Goal: Task Accomplishment & Management: Complete application form

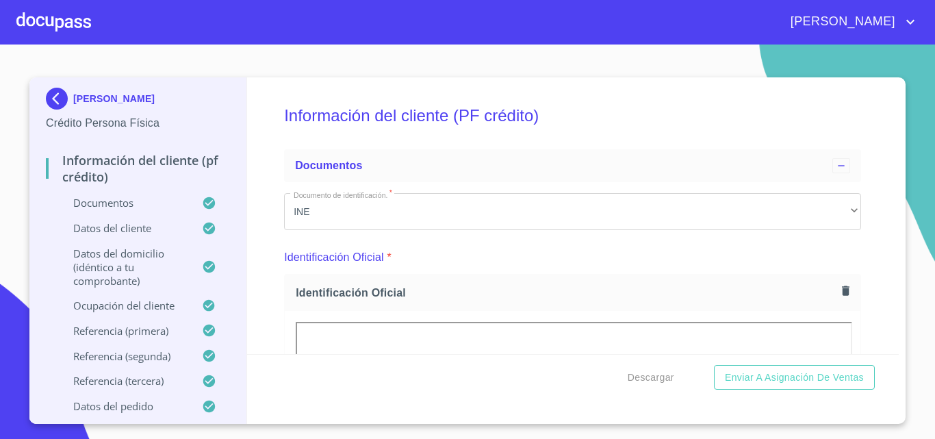
scroll to position [5323, 0]
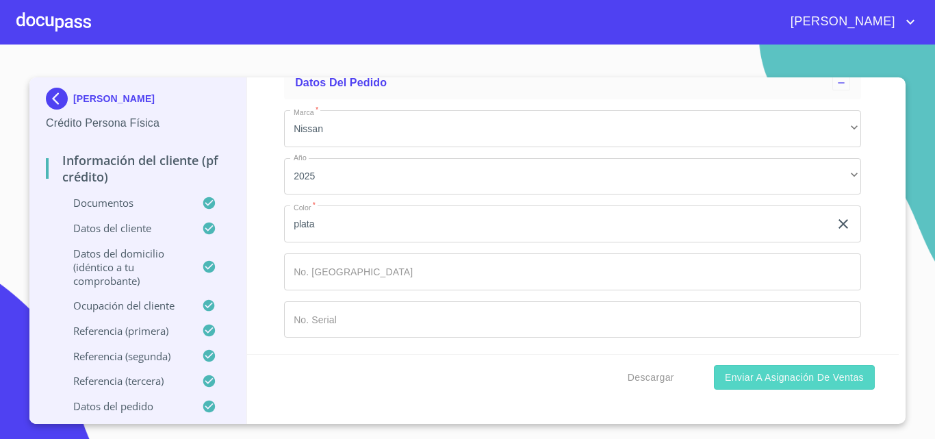
click at [792, 376] on span "Enviar a Asignación de Ventas" at bounding box center [794, 377] width 139 height 17
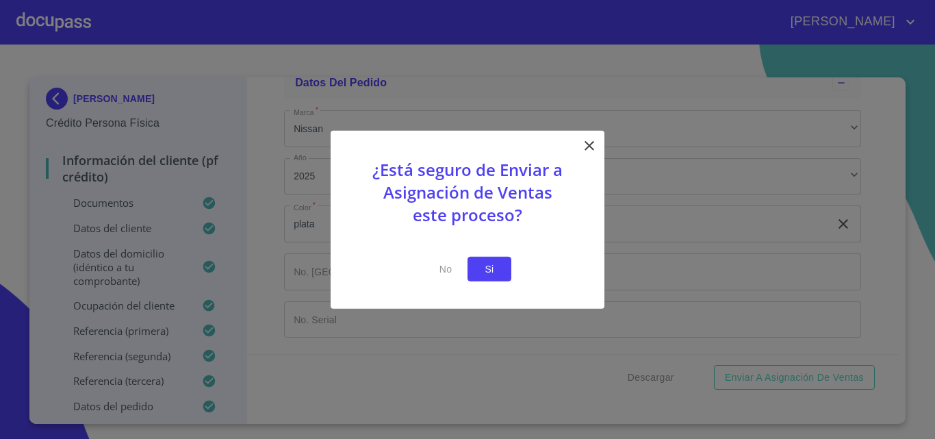
click at [503, 269] on button "Si" at bounding box center [489, 268] width 44 height 25
click at [492, 269] on span "Si" at bounding box center [489, 268] width 22 height 17
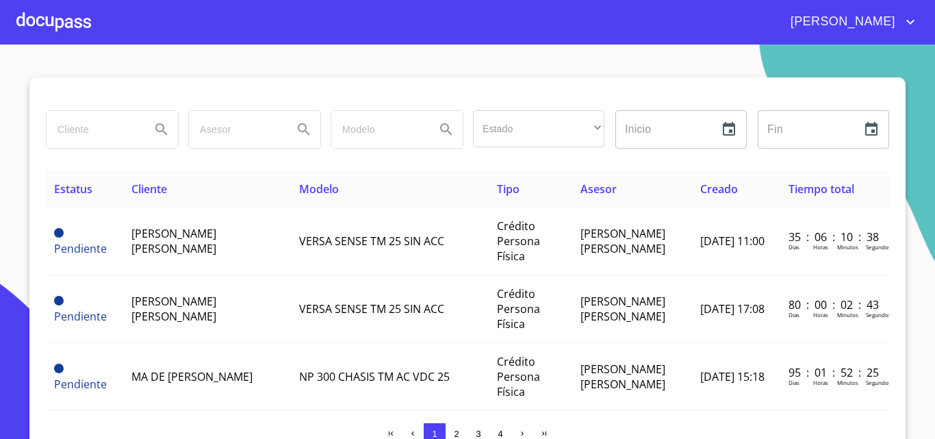
click at [48, 30] on div at bounding box center [53, 22] width 75 height 44
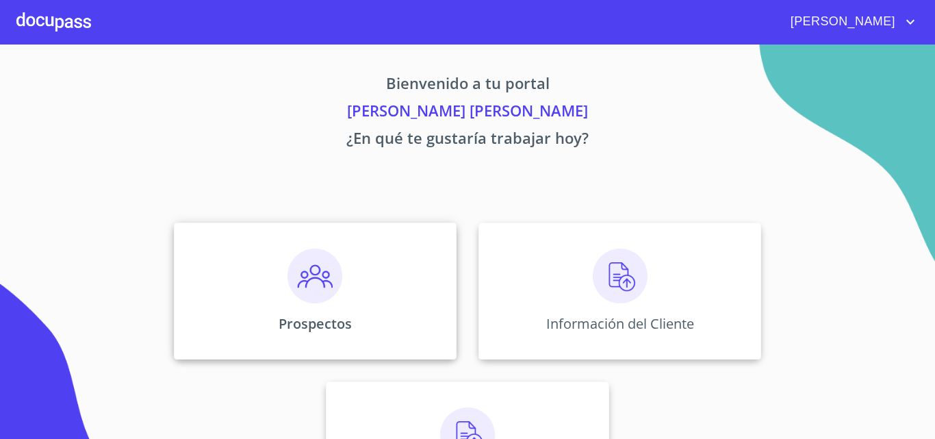
click at [309, 285] on img at bounding box center [314, 275] width 55 height 55
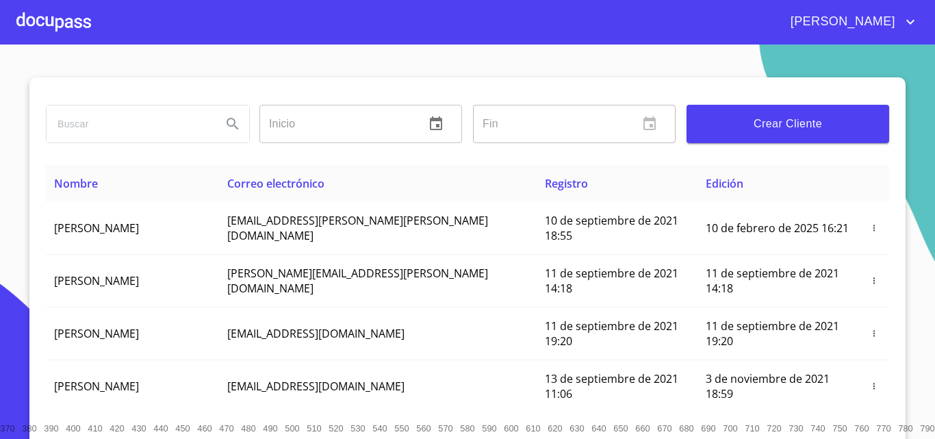
click at [722, 116] on span "Crear Cliente" at bounding box center [787, 123] width 181 height 19
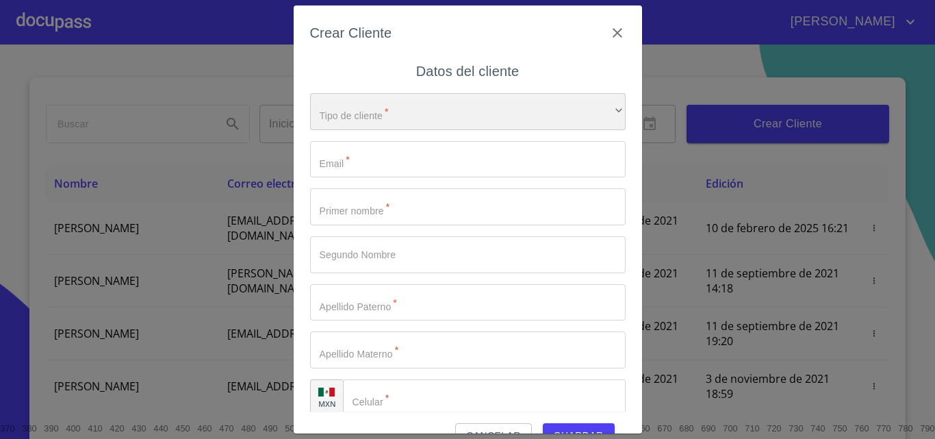
click at [415, 103] on div "​" at bounding box center [467, 111] width 315 height 37
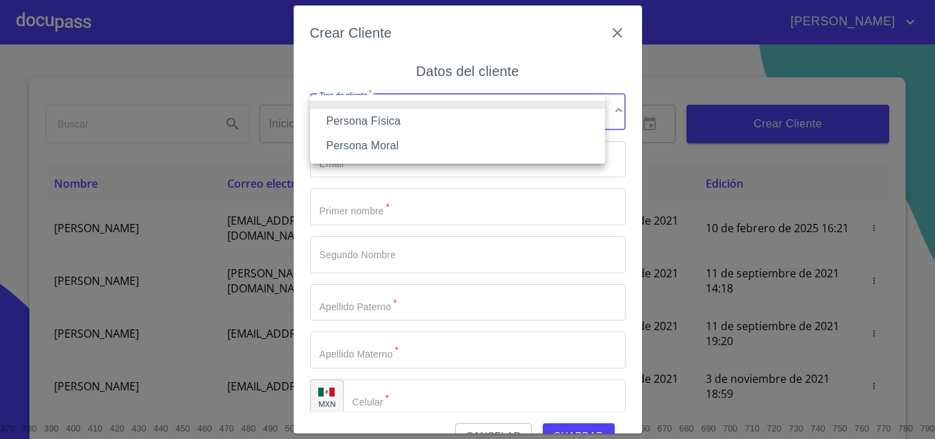
click at [413, 115] on li "Persona Física" at bounding box center [457, 121] width 295 height 25
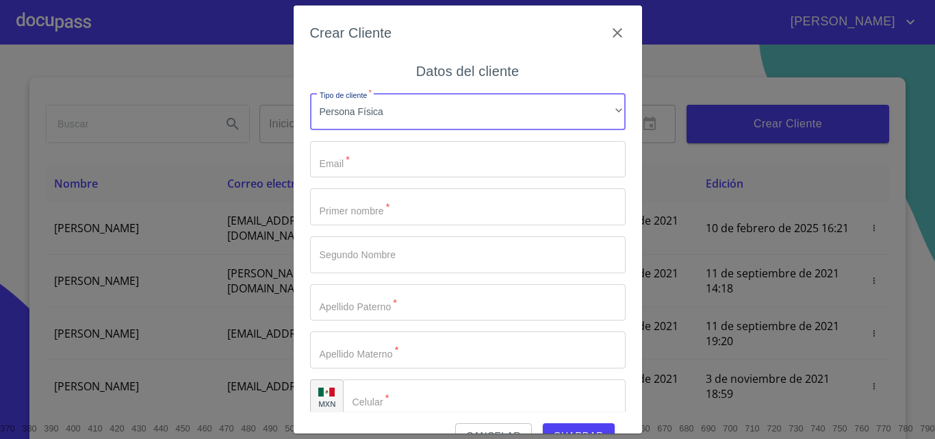
click at [409, 159] on input "Tipo de cliente   *" at bounding box center [467, 159] width 315 height 37
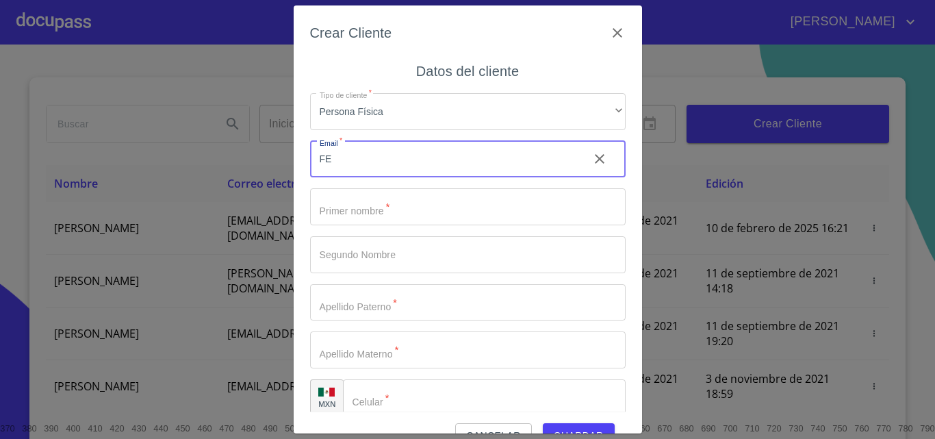
type input "F"
type input "[EMAIL_ADDRESS][DOMAIN_NAME]"
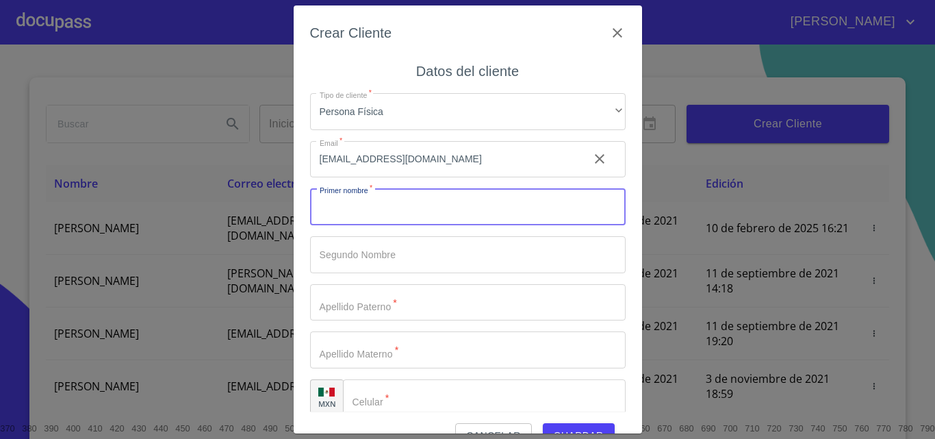
click at [383, 199] on input "Tipo de cliente   *" at bounding box center [467, 206] width 315 height 37
type input "[PERSON_NAME]"
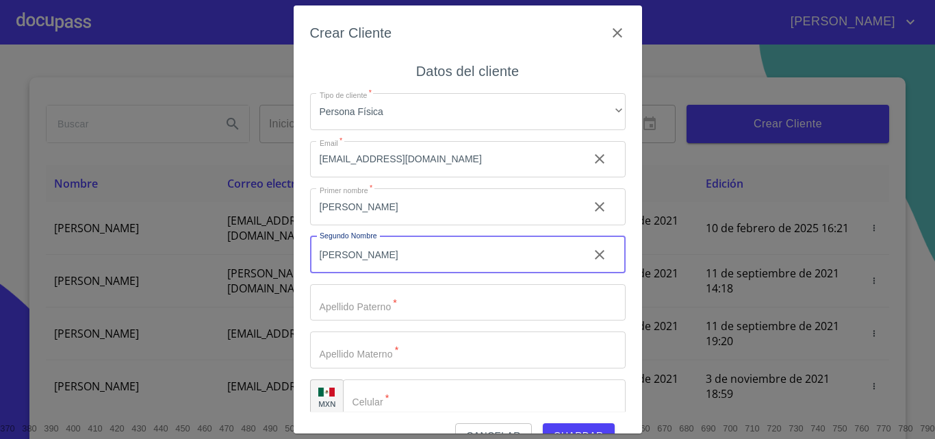
type input "[PERSON_NAME]"
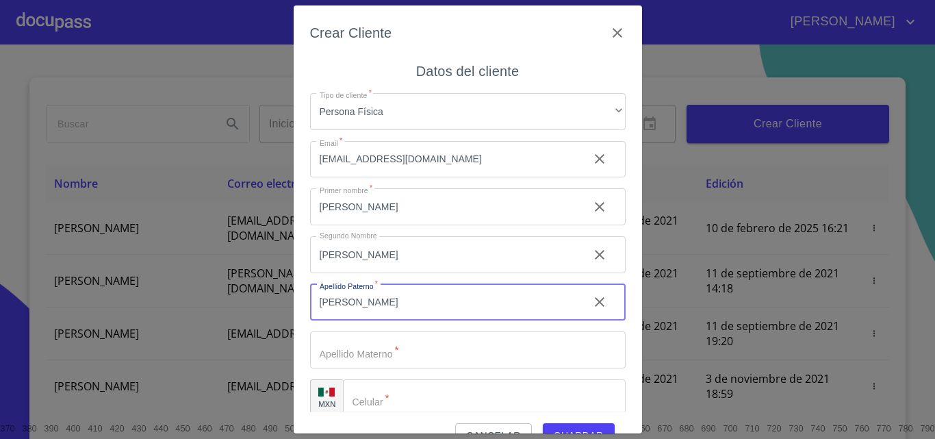
type input "[PERSON_NAME]"
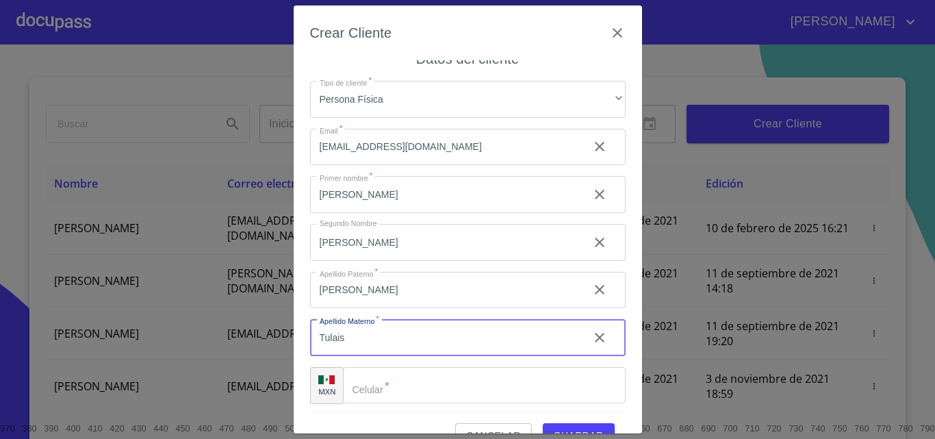
scroll to position [16, 0]
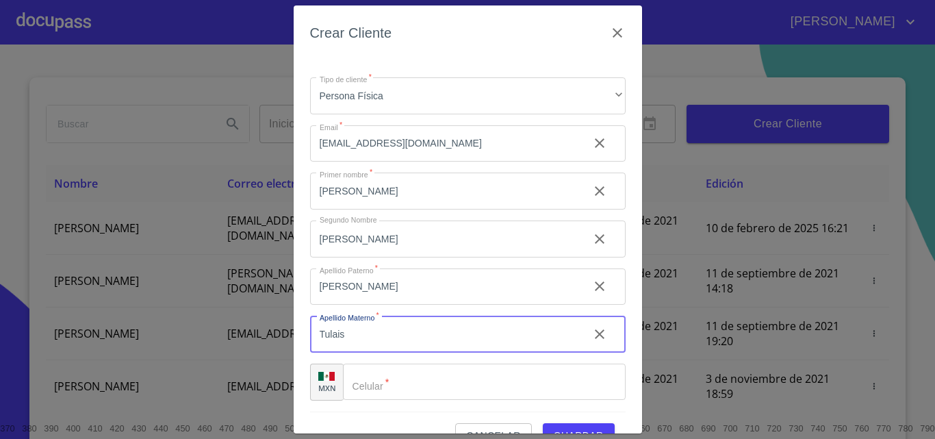
type input "Tulais"
click at [385, 376] on input "Tipo de cliente   *" at bounding box center [484, 381] width 283 height 37
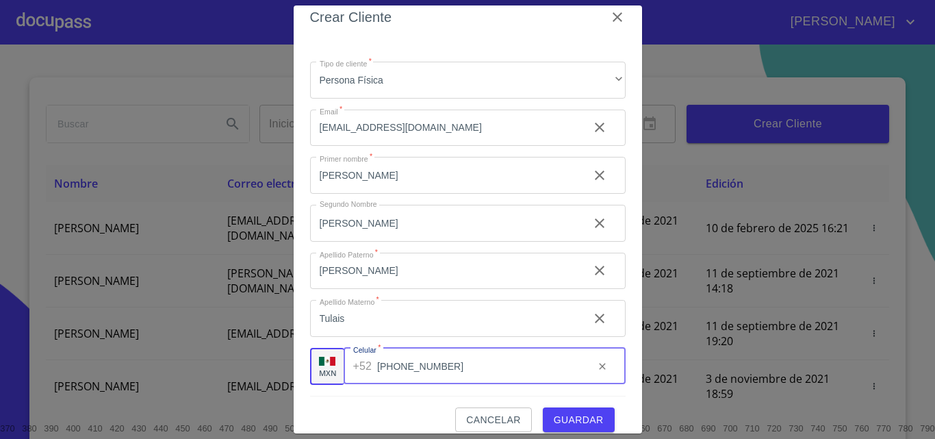
scroll to position [31, 0]
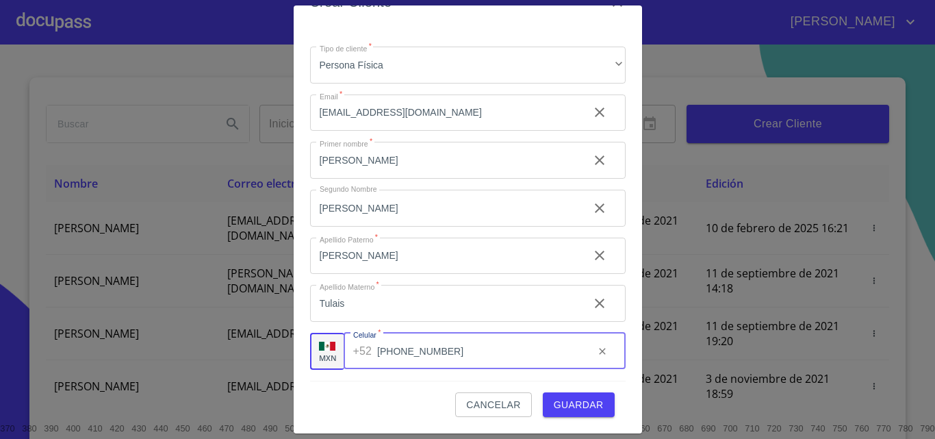
type input "[PHONE_NUMBER]"
click at [574, 401] on span "Guardar" at bounding box center [579, 404] width 50 height 17
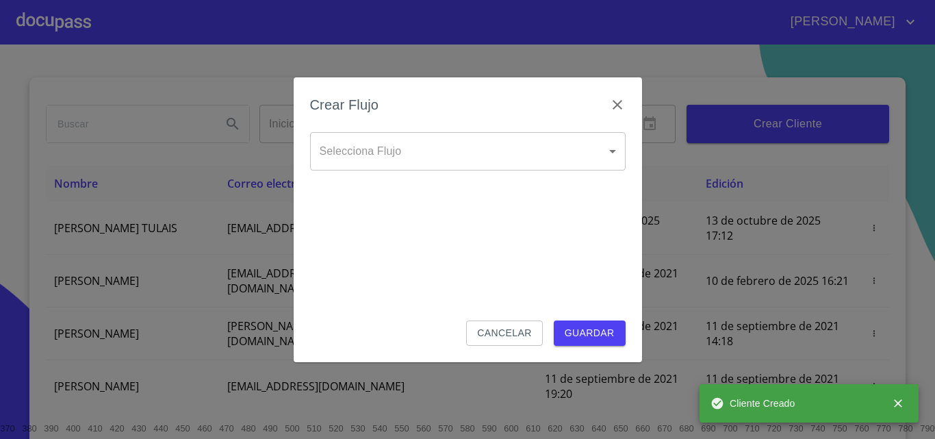
click at [443, 138] on body "[PERSON_NAME] ​ Fin ​ Crear Cliente Nombre Correo electrónico Registro Edición …" at bounding box center [467, 219] width 935 height 439
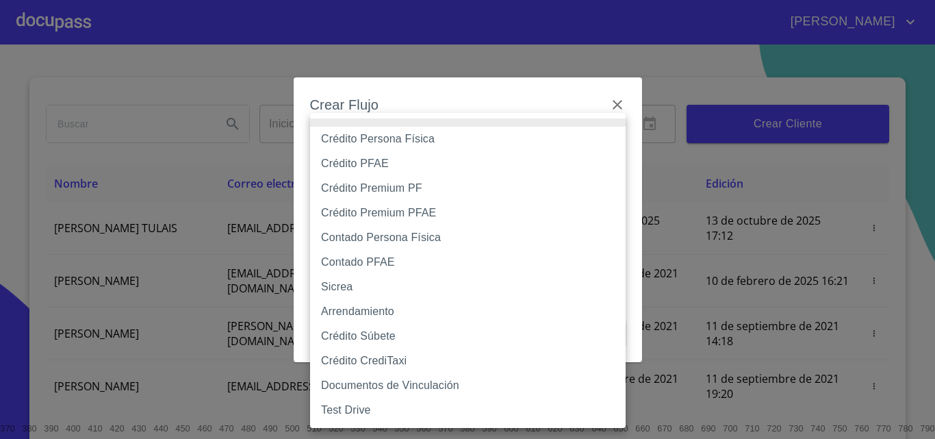
click at [422, 142] on li "Crédito Persona Física" at bounding box center [467, 139] width 315 height 25
type input "6009fb3c7d1714eb8809aa97"
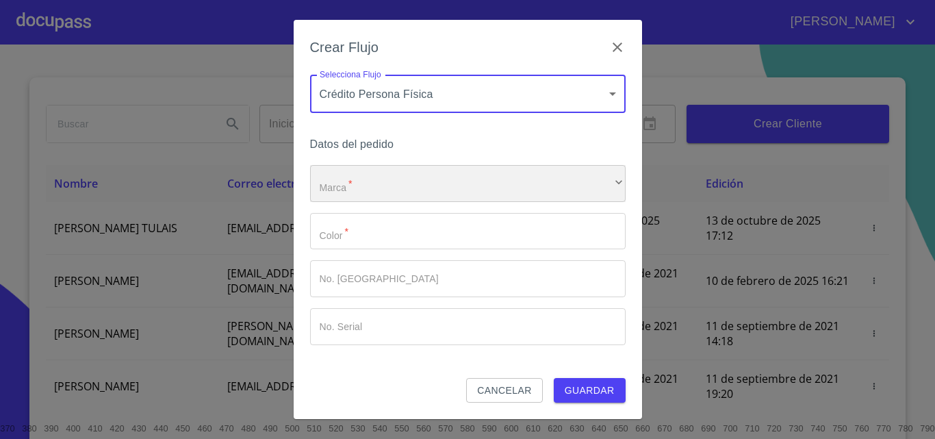
click at [421, 177] on div "​" at bounding box center [467, 183] width 315 height 37
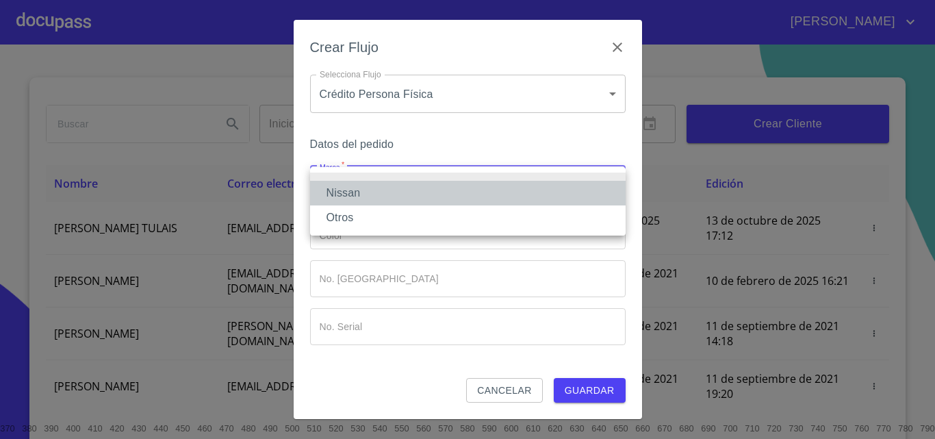
click at [387, 193] on li "Nissan" at bounding box center [467, 193] width 315 height 25
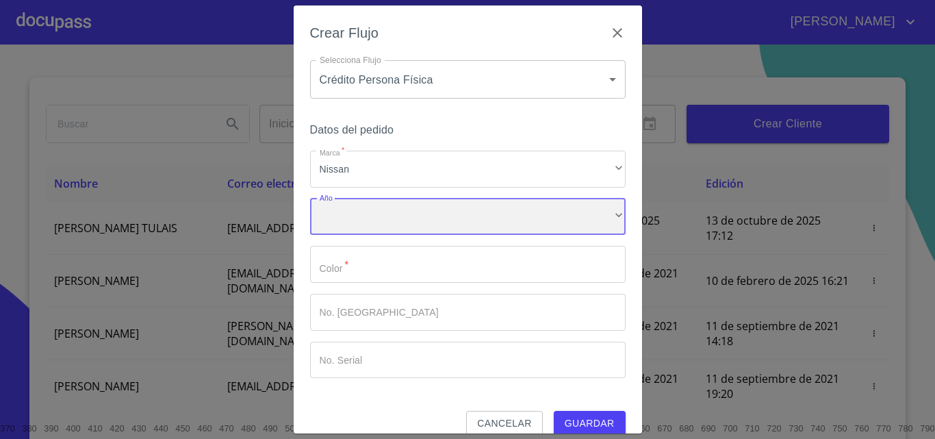
click at [391, 220] on div "​" at bounding box center [467, 216] width 315 height 37
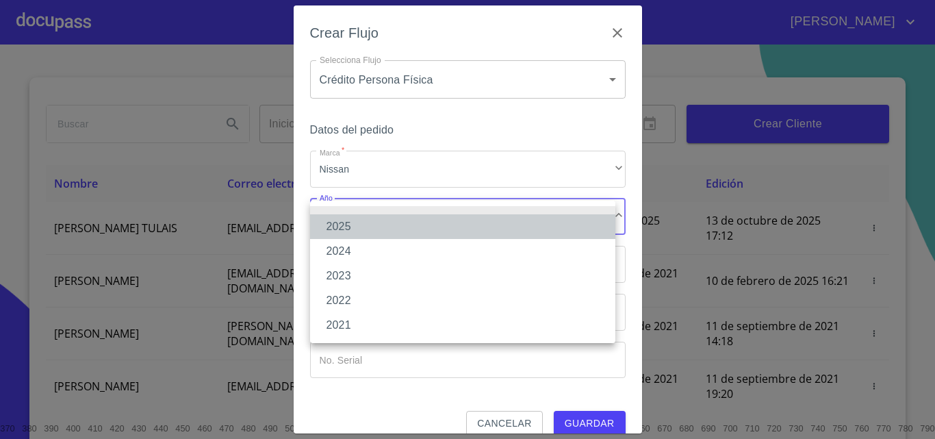
click at [387, 228] on li "2025" at bounding box center [462, 226] width 305 height 25
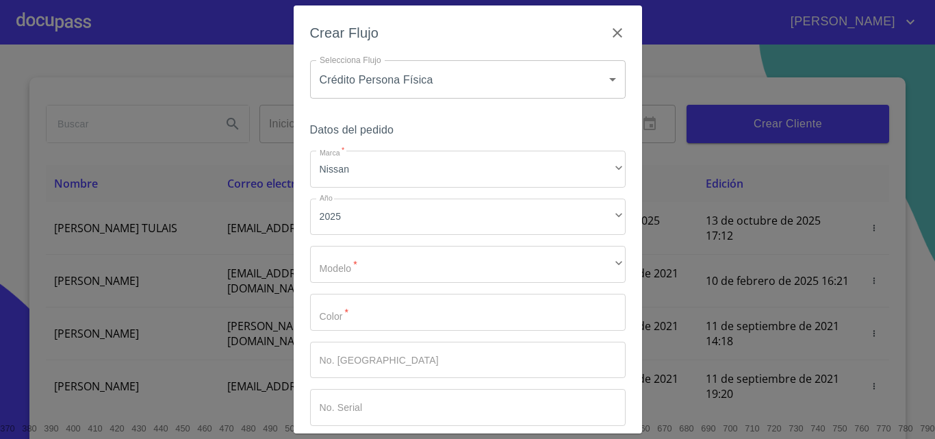
click at [389, 242] on div "Marca   * Nissan ​ Año 2025 ​ Modelo   * ​ ​ Color   * ​ No. Pedido ​ No. Seria…" at bounding box center [467, 288] width 315 height 275
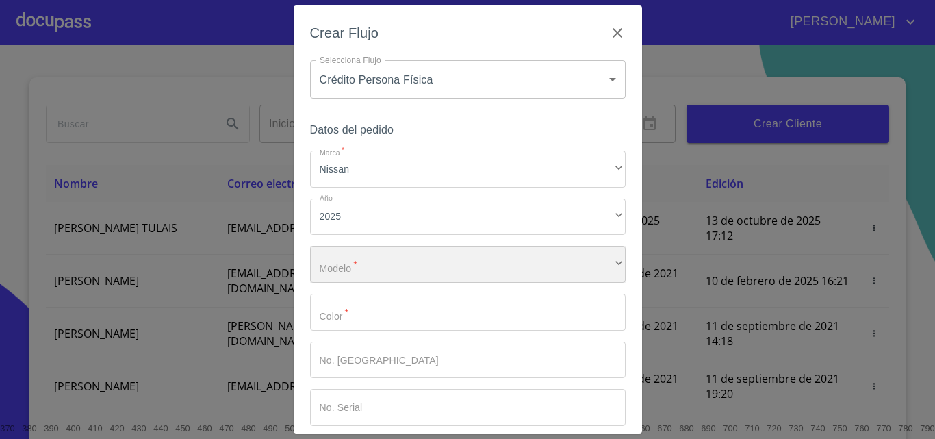
click at [395, 258] on div "​" at bounding box center [467, 264] width 315 height 37
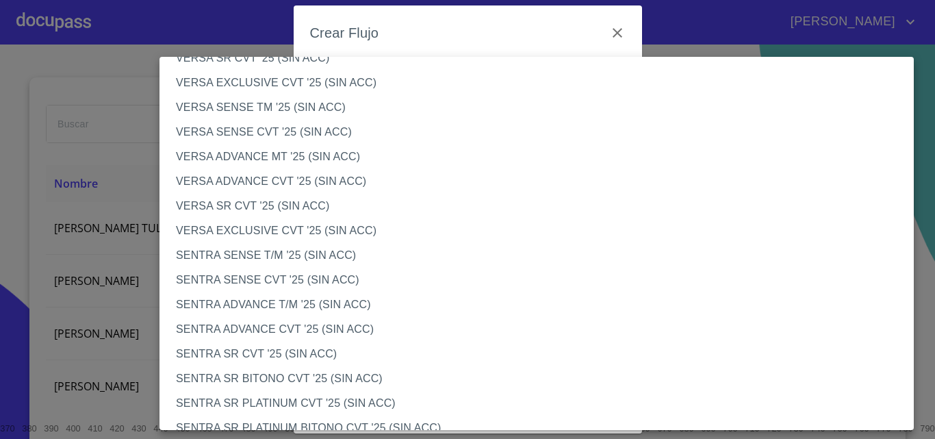
scroll to position [684, 0]
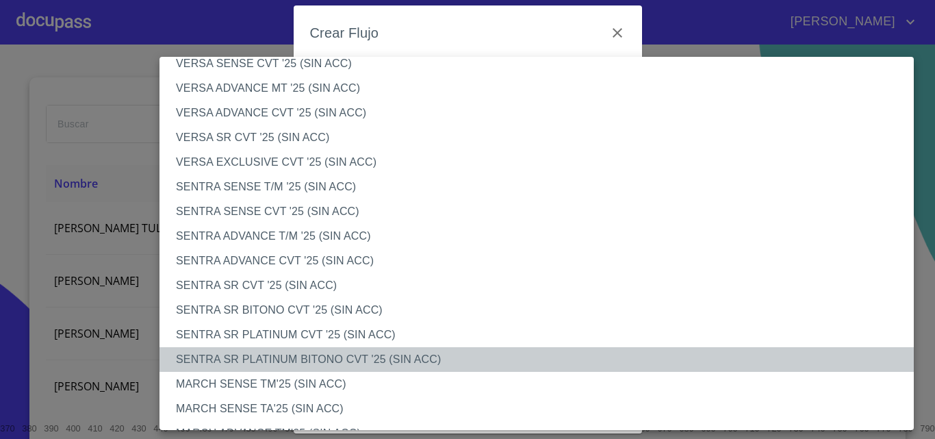
click at [301, 360] on li "SENTRA SR PLATINUM BITONO CVT '25 (SIN ACC)" at bounding box center [541, 359] width 764 height 25
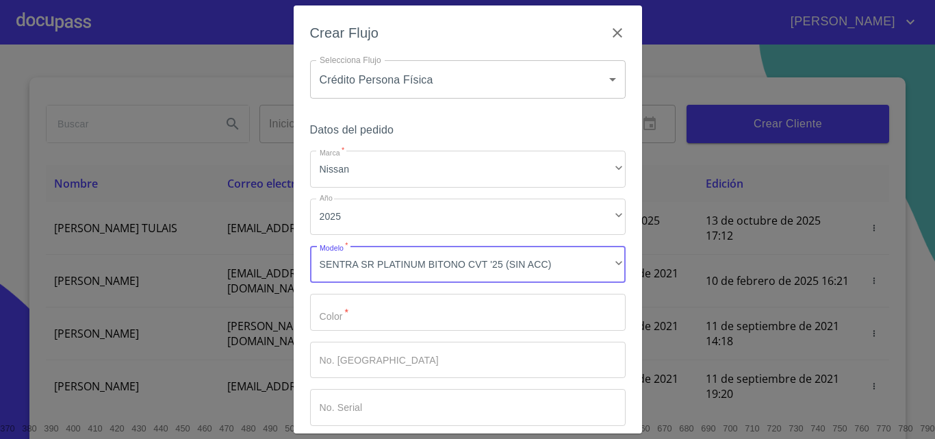
click at [454, 326] on input "Marca   *" at bounding box center [467, 312] width 315 height 37
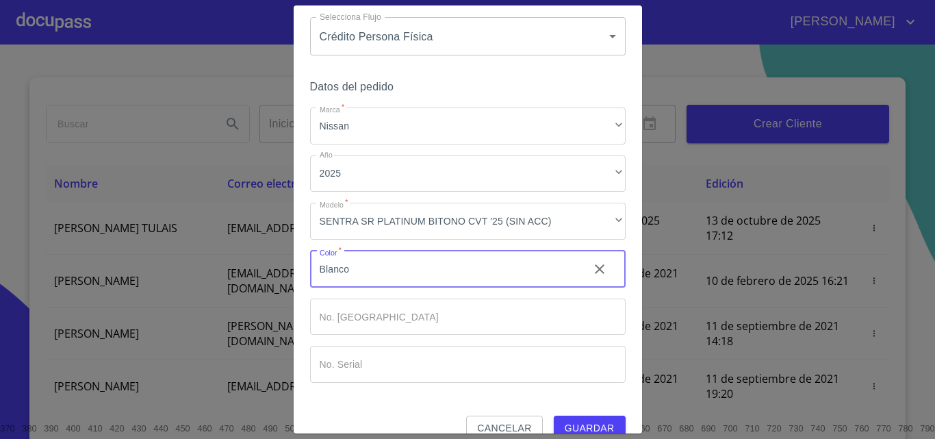
scroll to position [66, 0]
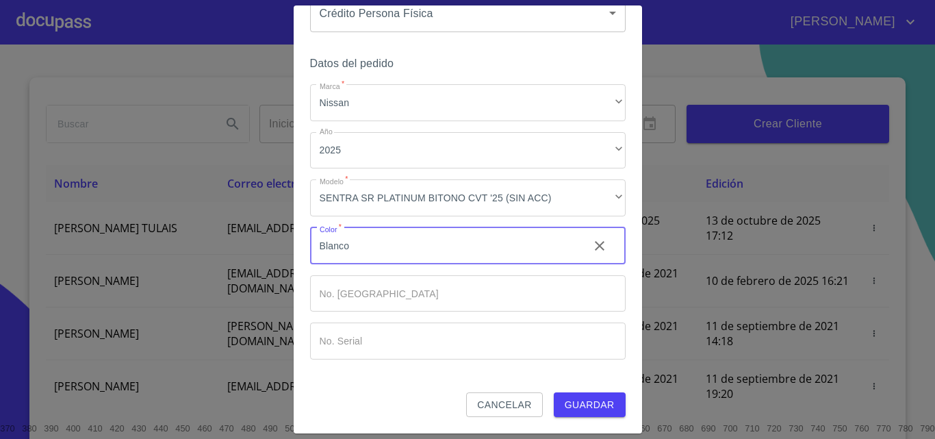
type input "Blanco"
click at [576, 402] on span "Guardar" at bounding box center [590, 404] width 50 height 17
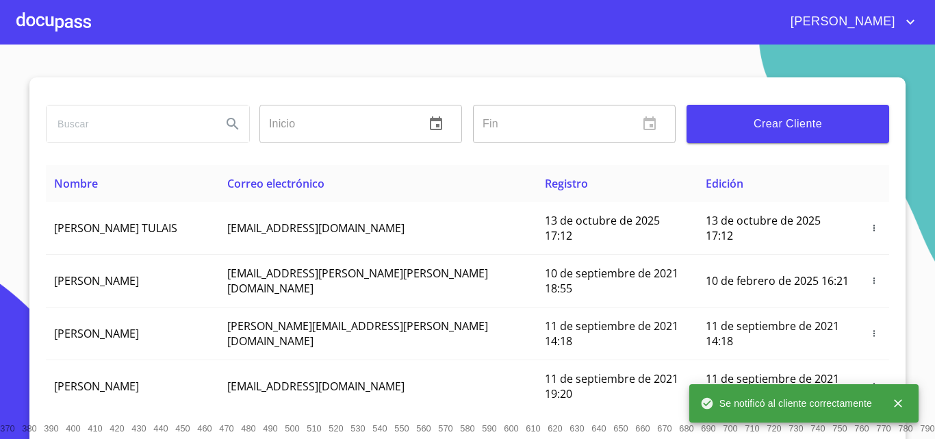
click at [49, 28] on div at bounding box center [53, 22] width 75 height 44
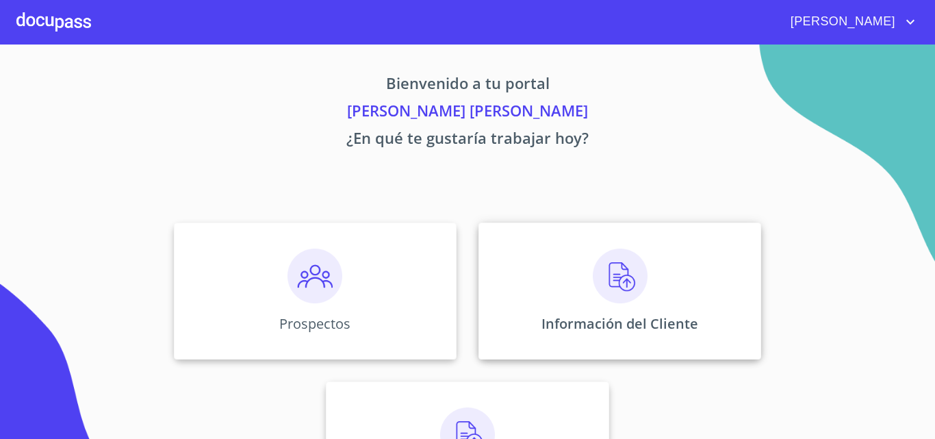
click at [599, 270] on img at bounding box center [620, 275] width 55 height 55
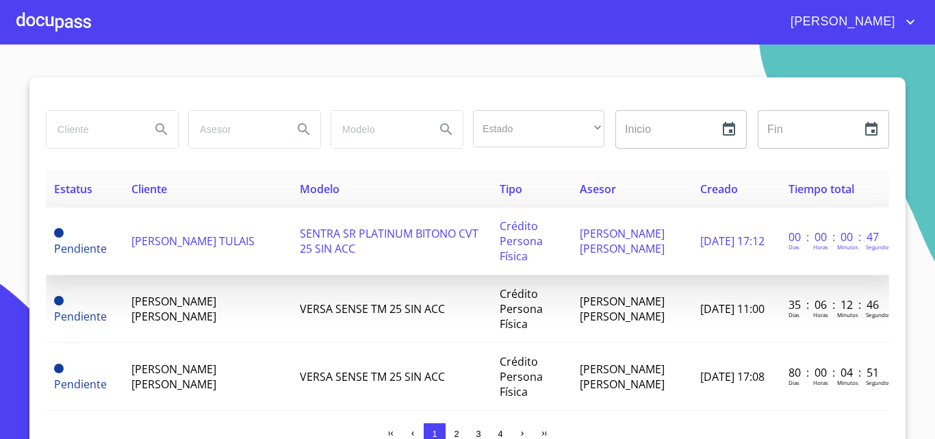
click at [442, 246] on td "SENTRA SR PLATINUM BITONO CVT 25 SIN ACC" at bounding box center [392, 241] width 200 height 68
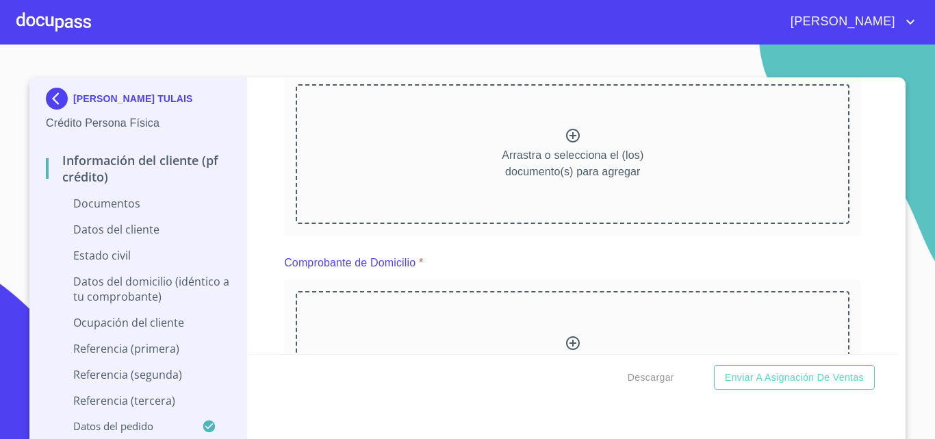
scroll to position [205, 0]
click at [566, 131] on icon at bounding box center [573, 132] width 14 height 14
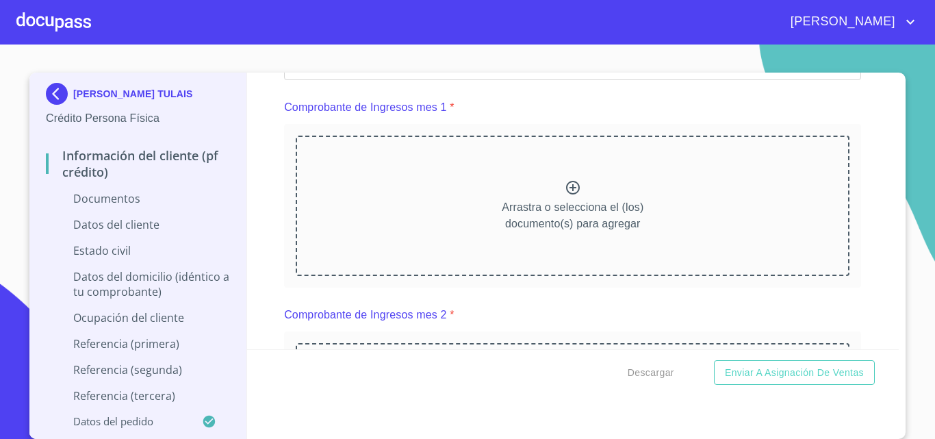
scroll to position [547, 0]
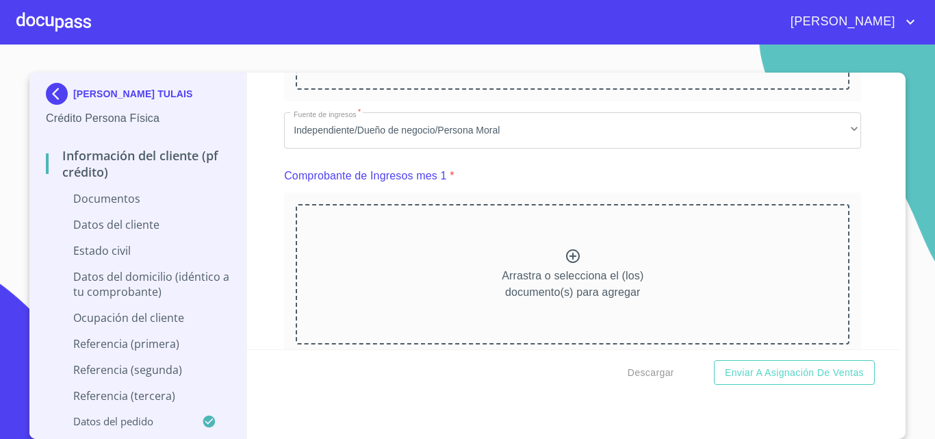
click at [566, 8] on icon at bounding box center [573, 2] width 14 height 14
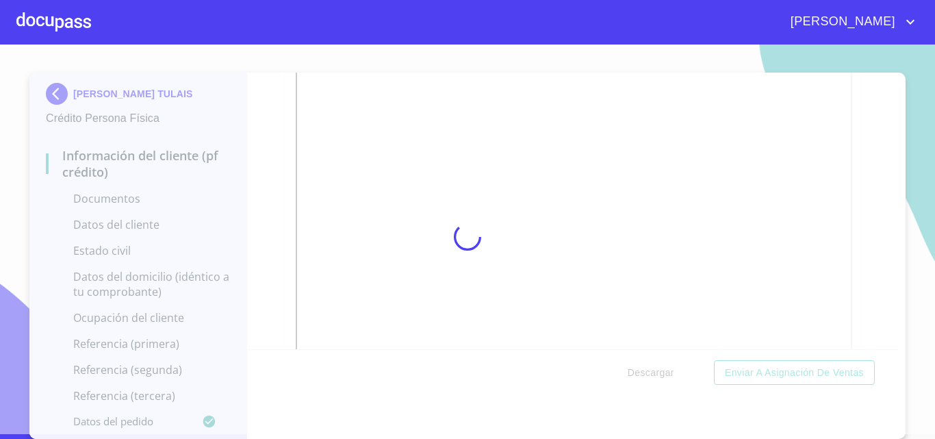
click at [256, 305] on div at bounding box center [467, 237] width 935 height 394
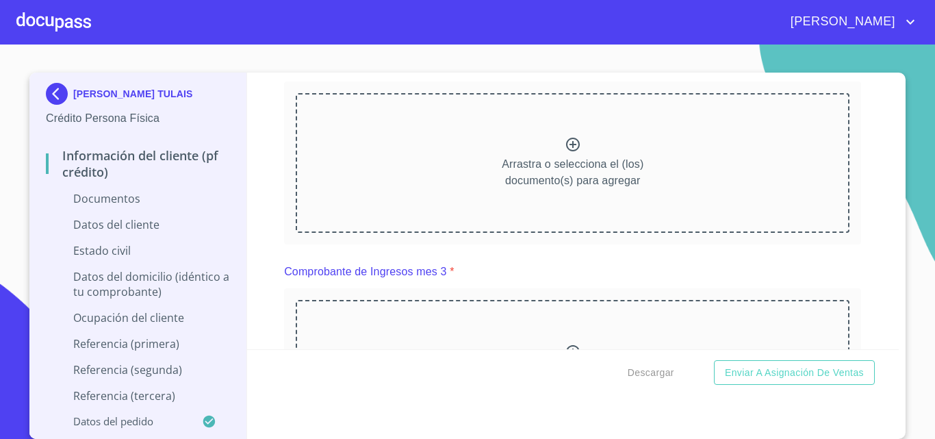
scroll to position [1300, 0]
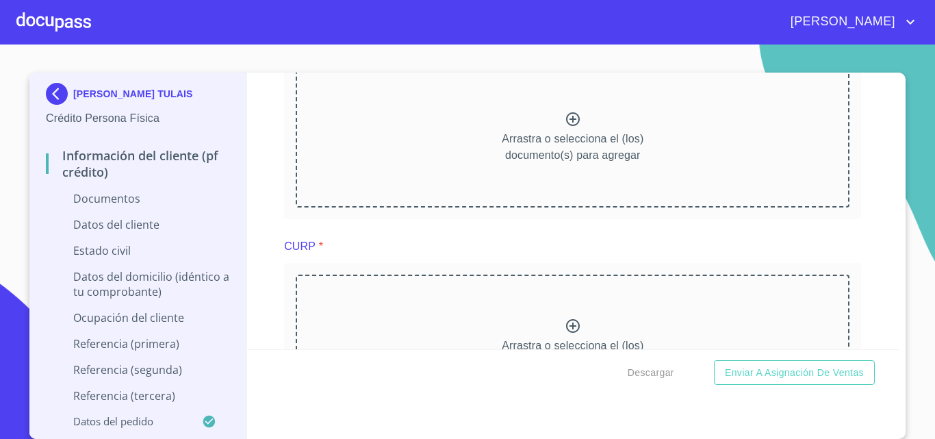
scroll to position [1848, 0]
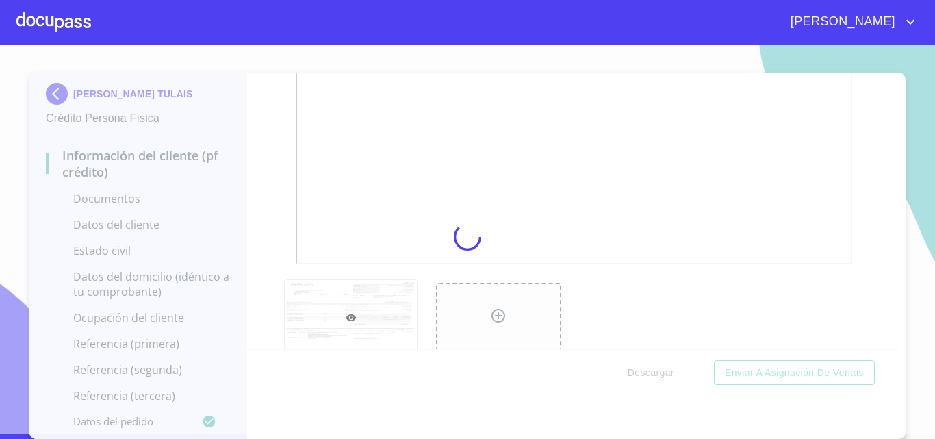
click at [287, 252] on div at bounding box center [467, 237] width 935 height 394
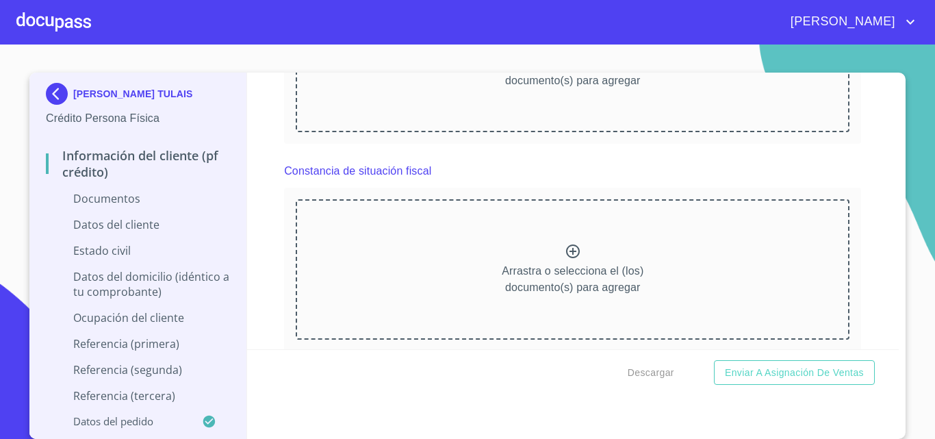
scroll to position [2532, 0]
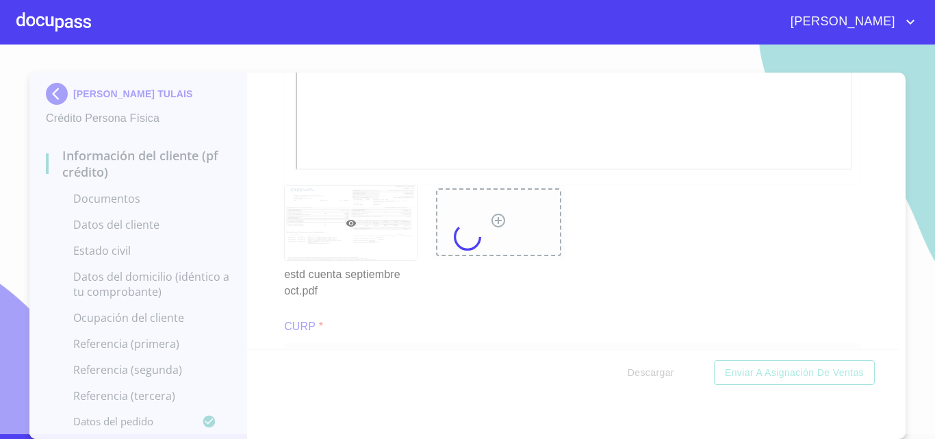
click at [272, 227] on div at bounding box center [467, 237] width 935 height 394
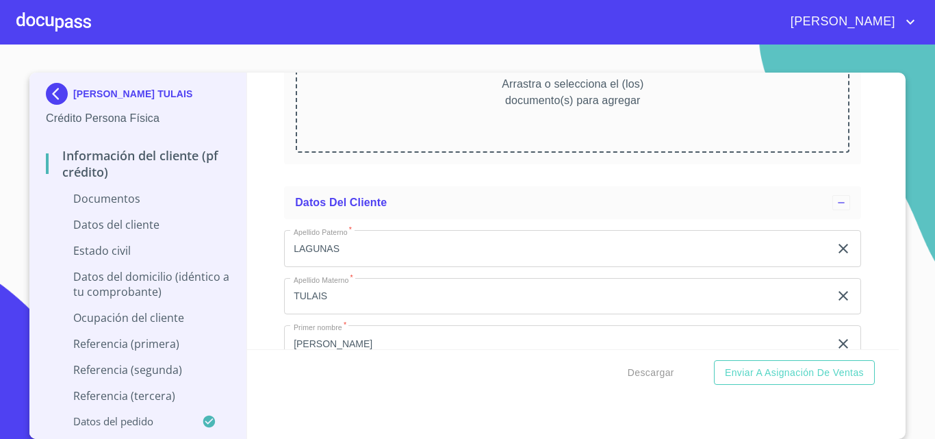
scroll to position [3079, 0]
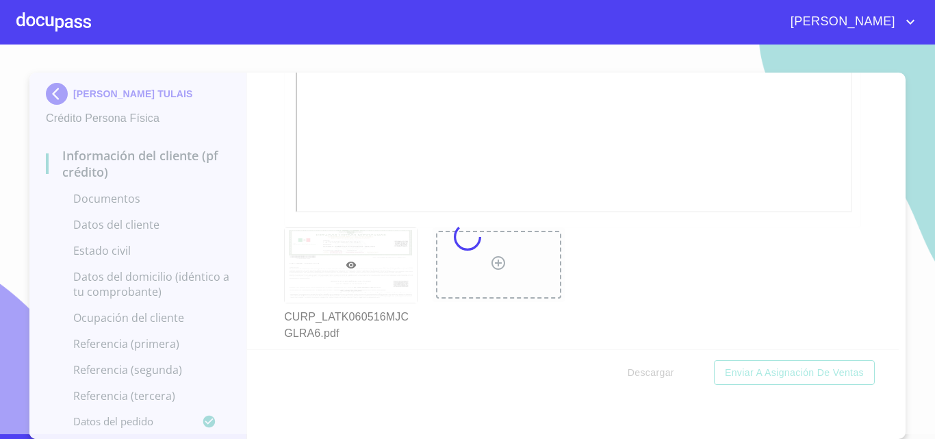
scroll to position [4, 0]
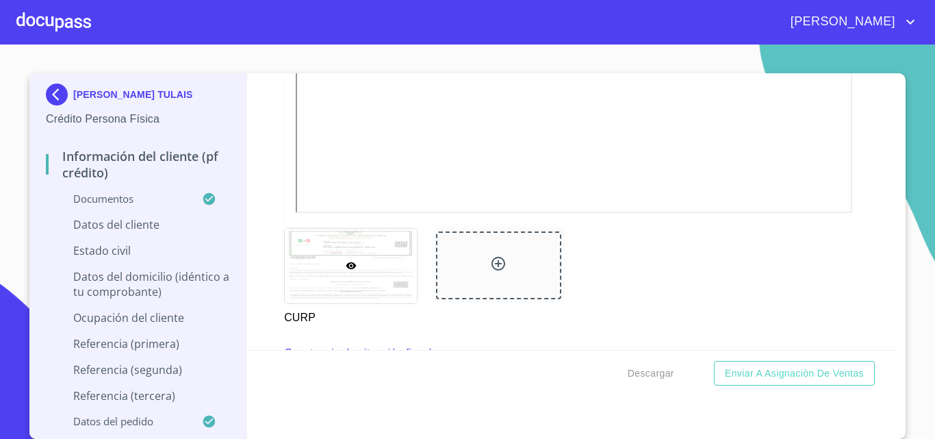
click at [260, 219] on div "Información del cliente (PF crédito) Documentos Documento de identificación.   …" at bounding box center [573, 211] width 652 height 276
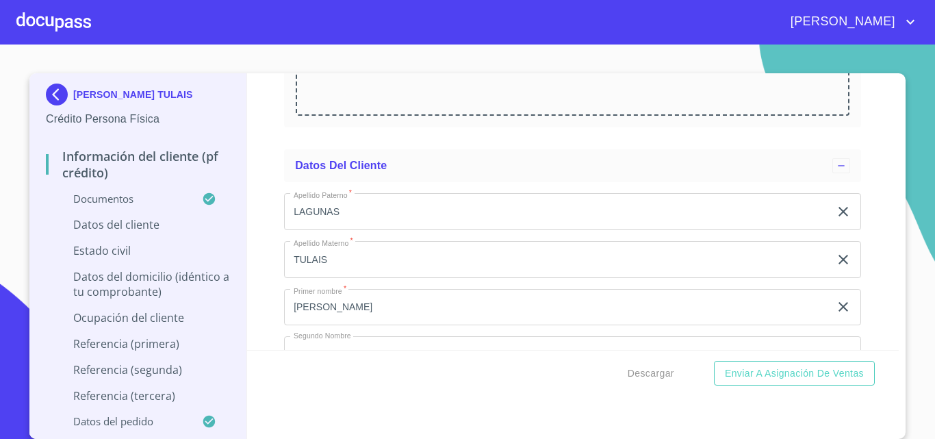
scroll to position [3627, 0]
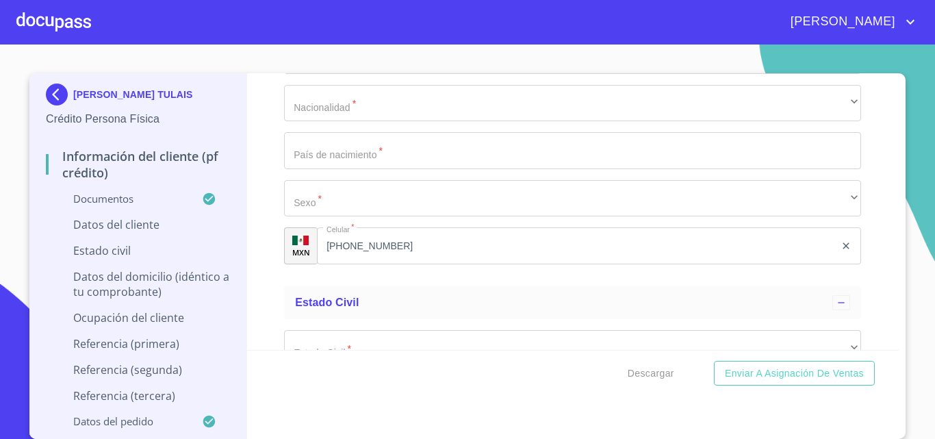
scroll to position [4379, 0]
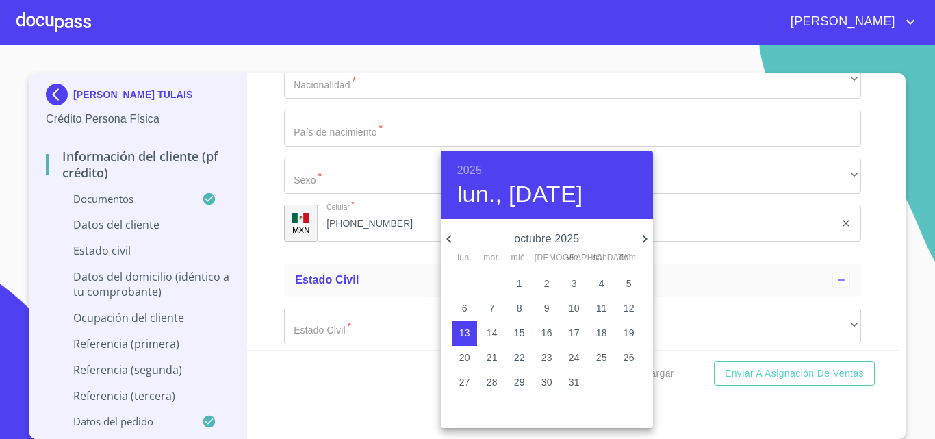
click at [461, 166] on h6 "2025" at bounding box center [469, 170] width 25 height 19
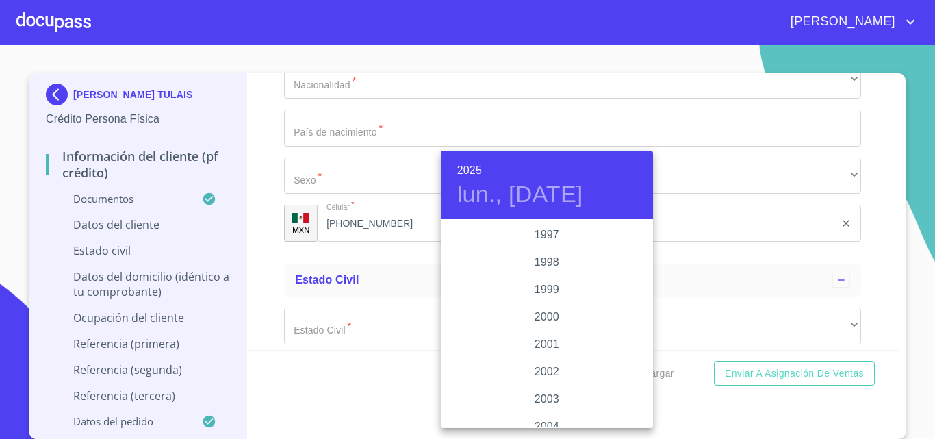
scroll to position [2108, 0]
click at [549, 338] on div "2006" at bounding box center [547, 344] width 212 height 27
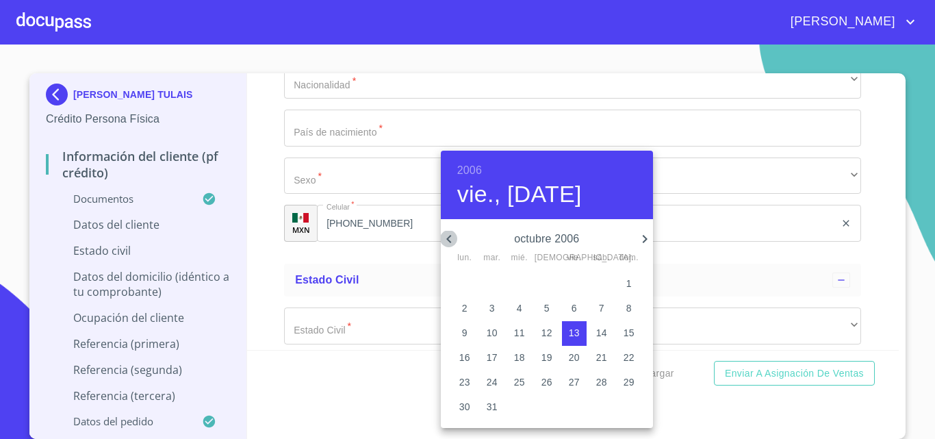
click at [450, 241] on icon "button" at bounding box center [448, 239] width 5 height 8
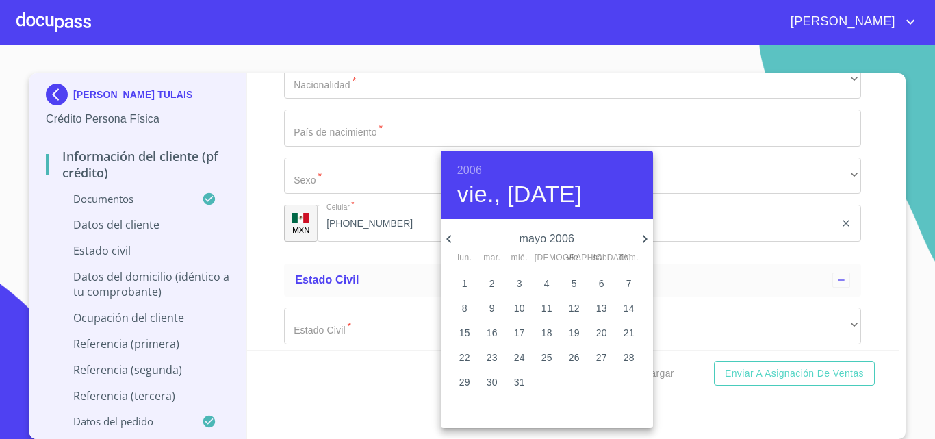
click at [496, 334] on p "16" at bounding box center [492, 333] width 11 height 14
type input "16 de may. de 2006"
click at [716, 411] on div at bounding box center [467, 219] width 935 height 439
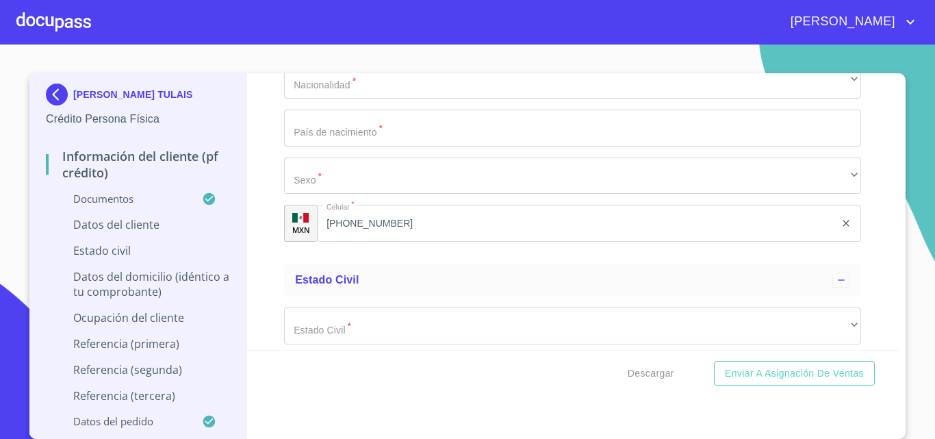
type input "LATK060516GU4"
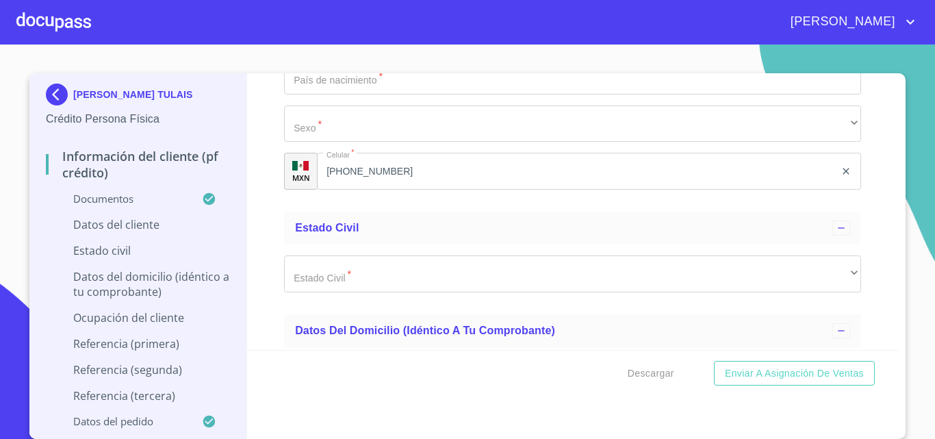
scroll to position [4516, 0]
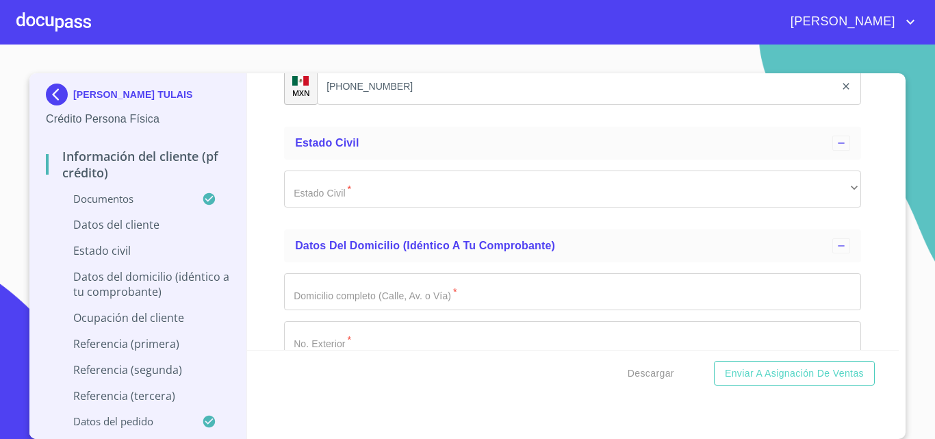
type input "LATK060516MJCGLRA6"
type input "2577092042"
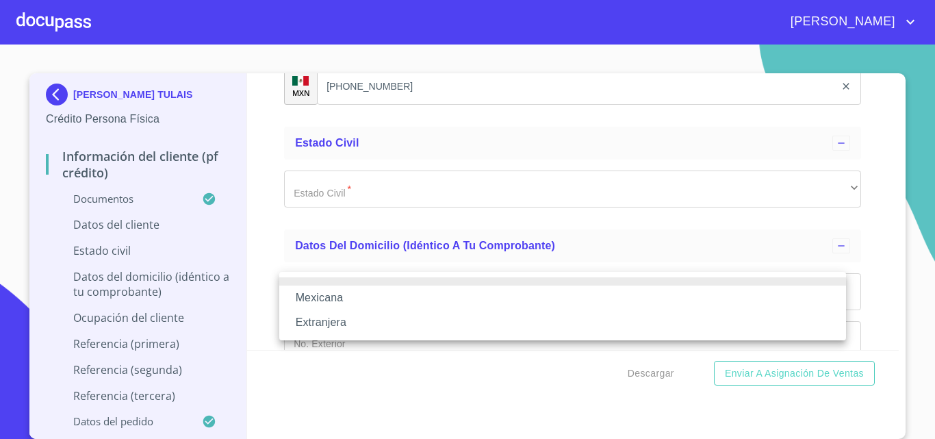
click at [387, 297] on li "Mexicana" at bounding box center [562, 297] width 567 height 25
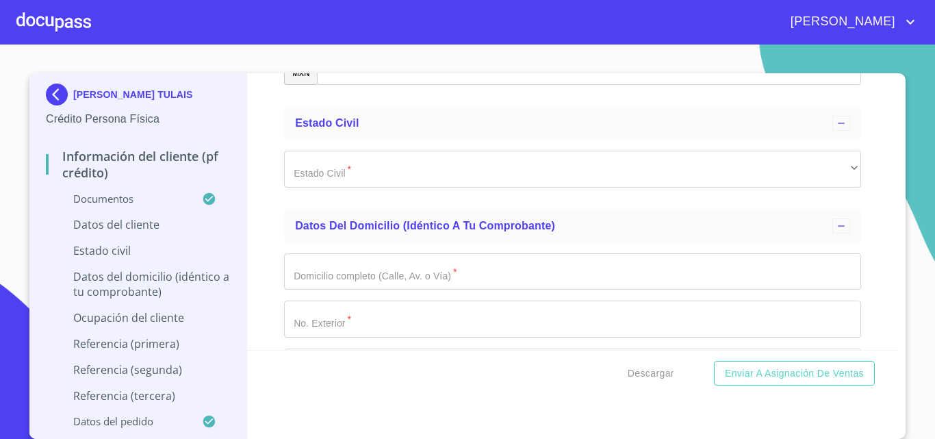
scroll to position [4722, 0]
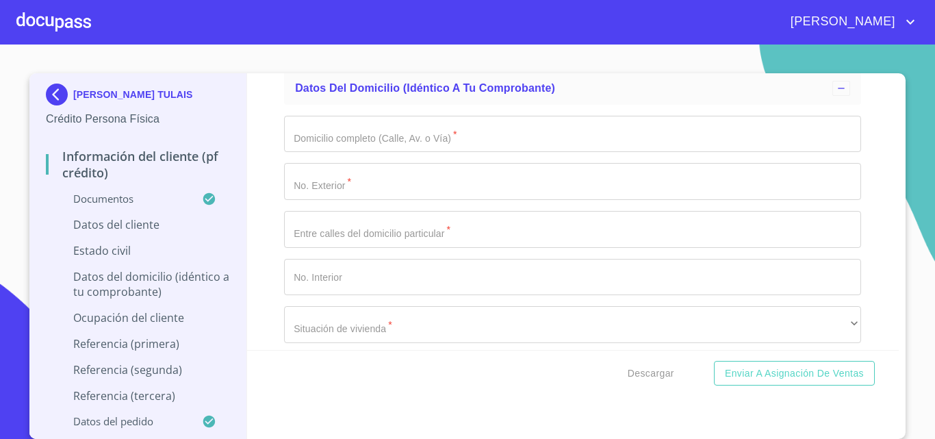
type input "[GEOGRAPHIC_DATA]"
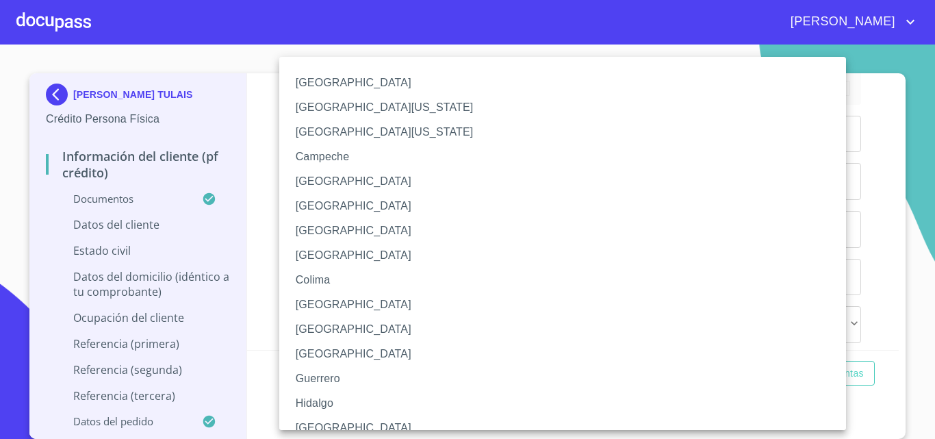
click at [333, 420] on li "[GEOGRAPHIC_DATA]" at bounding box center [567, 427] width 577 height 25
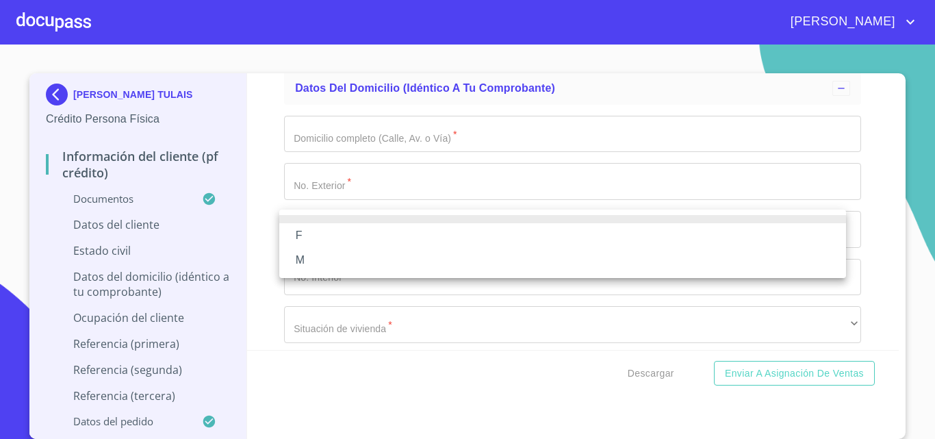
click at [344, 229] on li "F" at bounding box center [562, 235] width 567 height 25
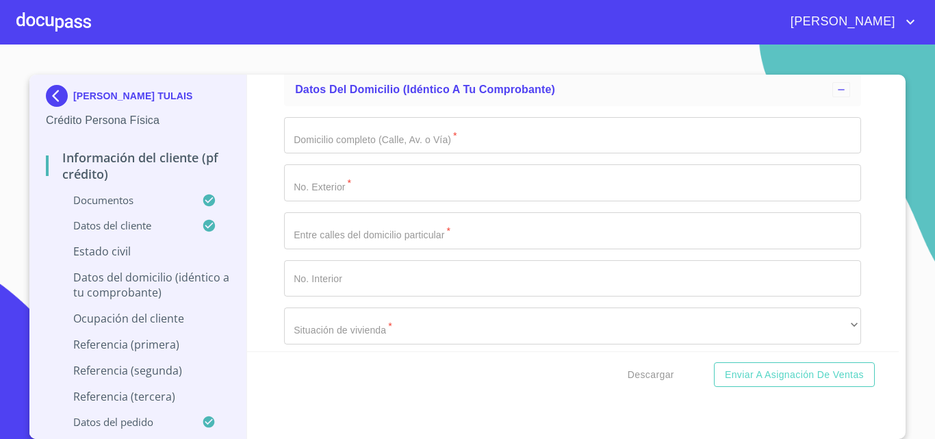
scroll to position [3, 0]
click at [263, 238] on div "Información del cliente (PF crédito) Documentos Documento de identificación.   …" at bounding box center [573, 213] width 652 height 276
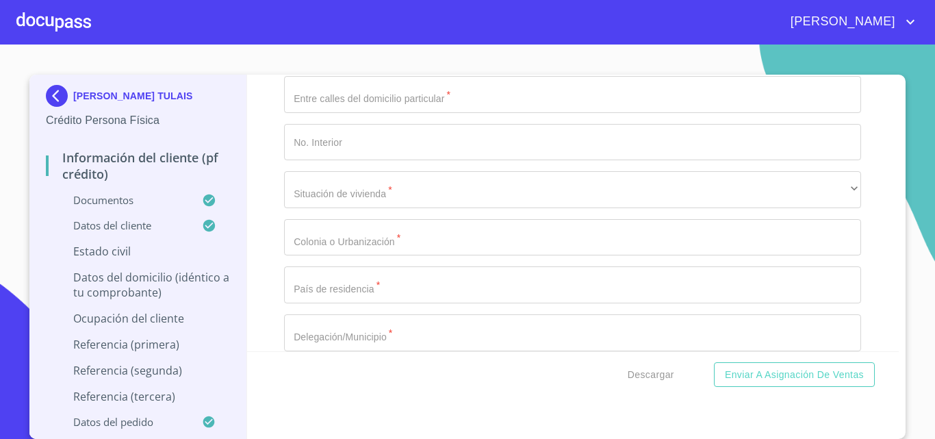
scroll to position [4858, 0]
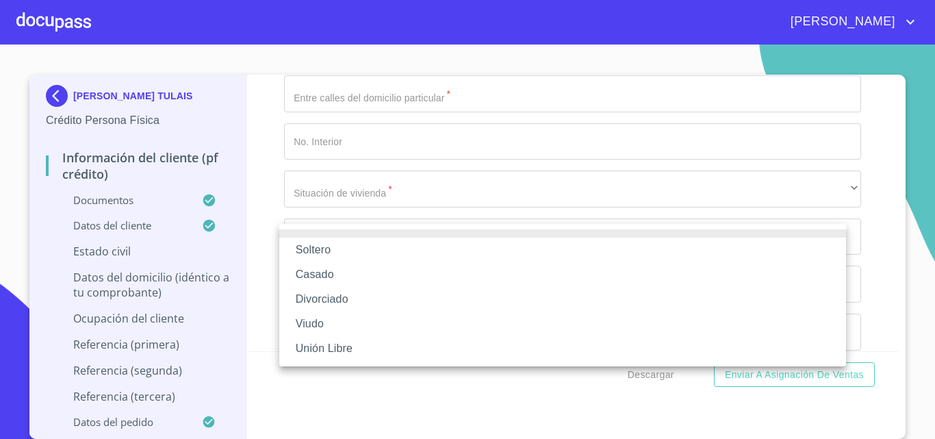
click at [338, 247] on li "Soltero" at bounding box center [562, 249] width 567 height 25
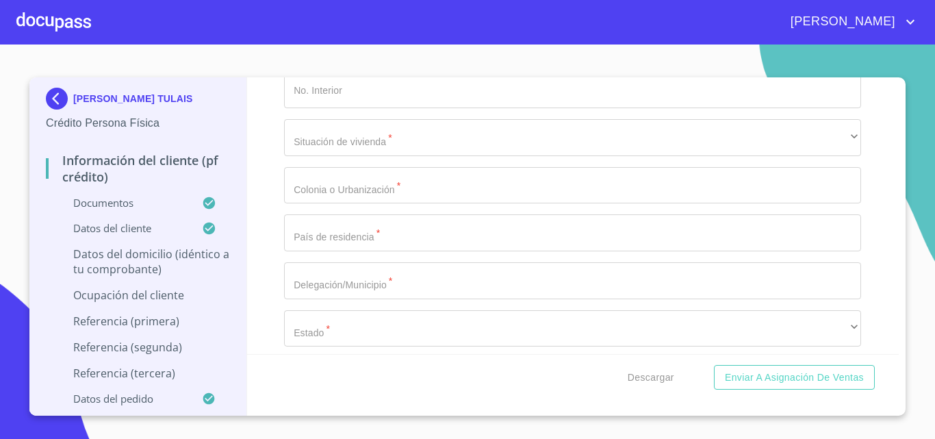
scroll to position [5064, 0]
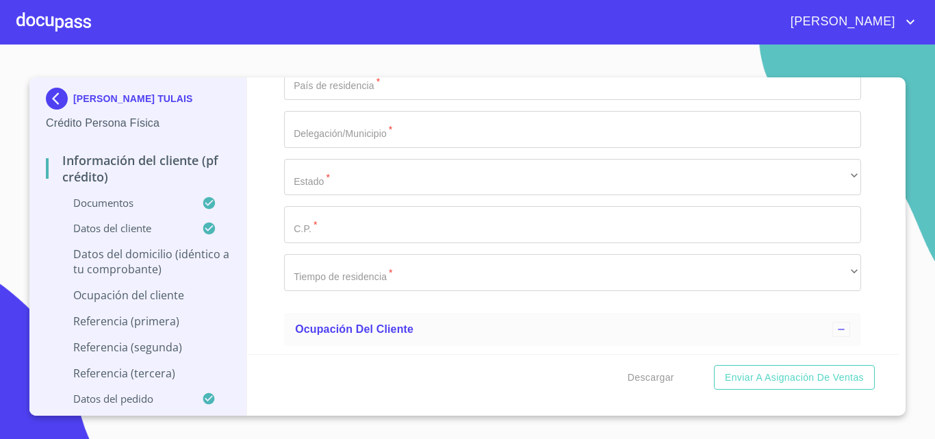
type input "MERCURIO"
type input "9"
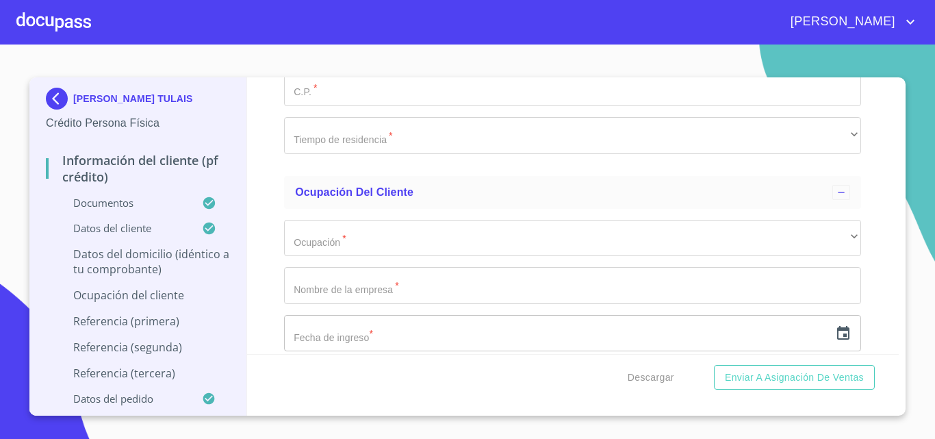
type input "ONIX Y MANGANEZO"
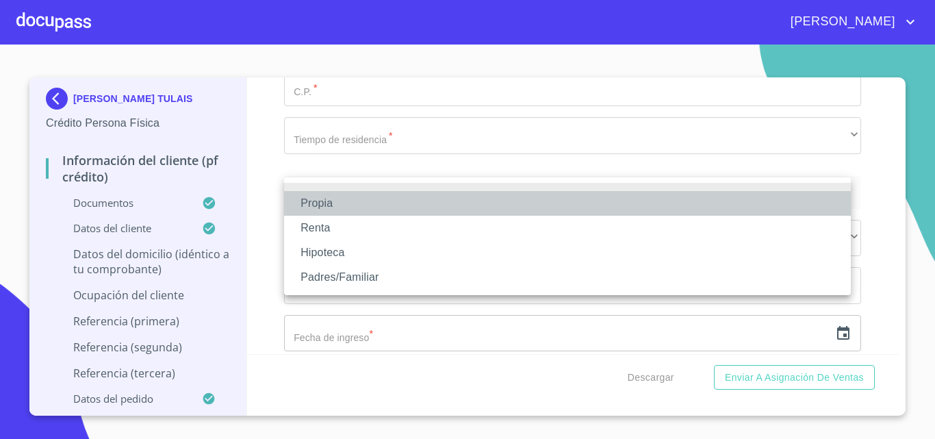
click at [387, 201] on li "Propia" at bounding box center [567, 203] width 567 height 25
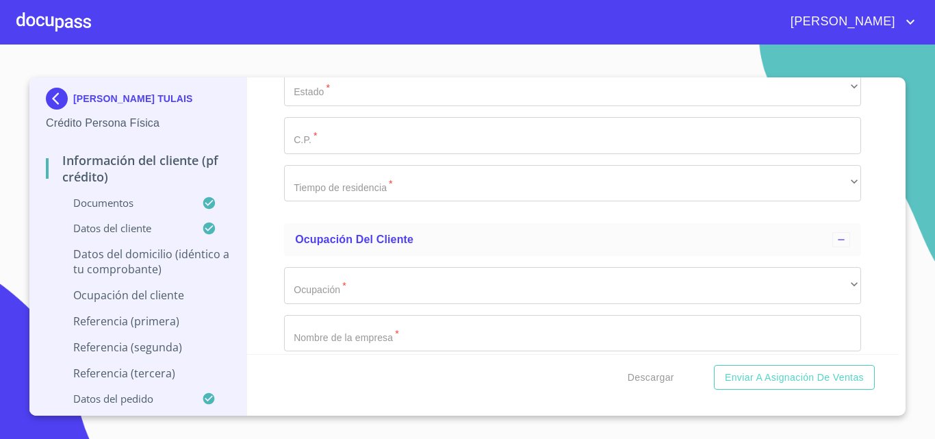
type input "$2"
type input "$1,200,000"
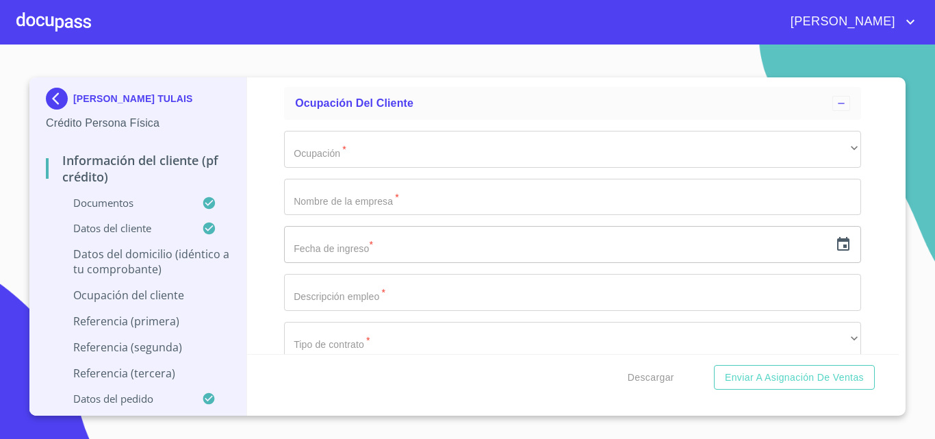
scroll to position [5337, 0]
type input "ARENALES TAPATIOS"
type input "[GEOGRAPHIC_DATA]"
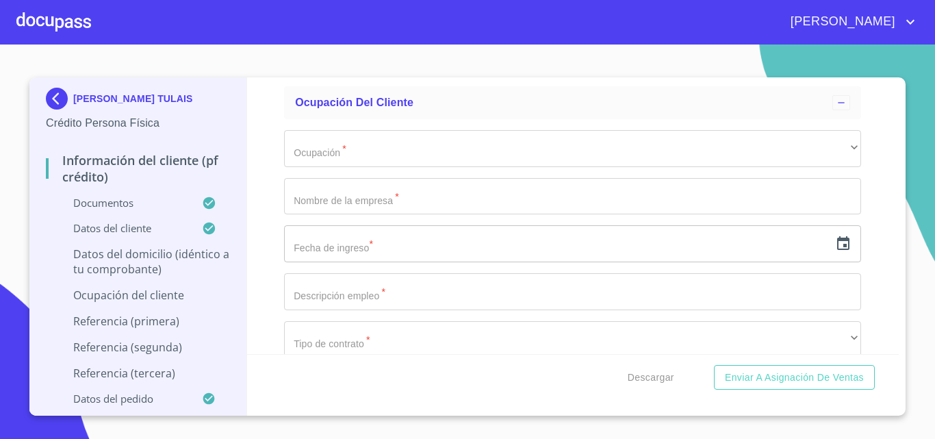
type input "ZAPOPAN"
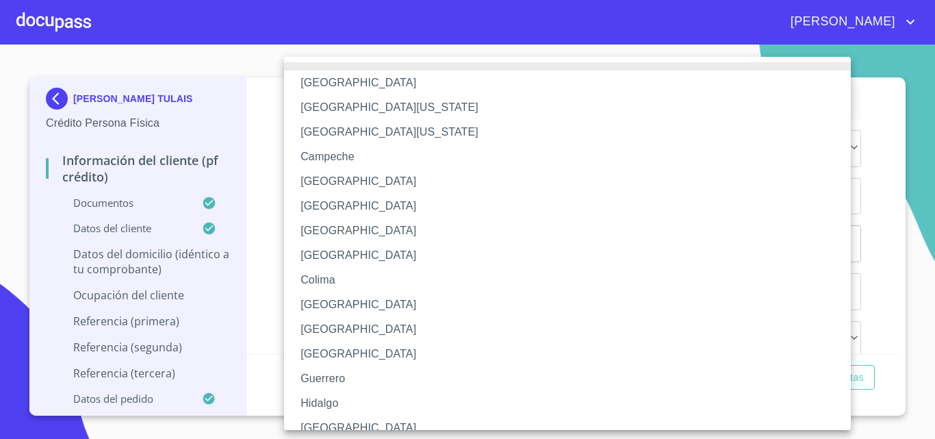
click at [322, 424] on li "[GEOGRAPHIC_DATA]" at bounding box center [572, 427] width 577 height 25
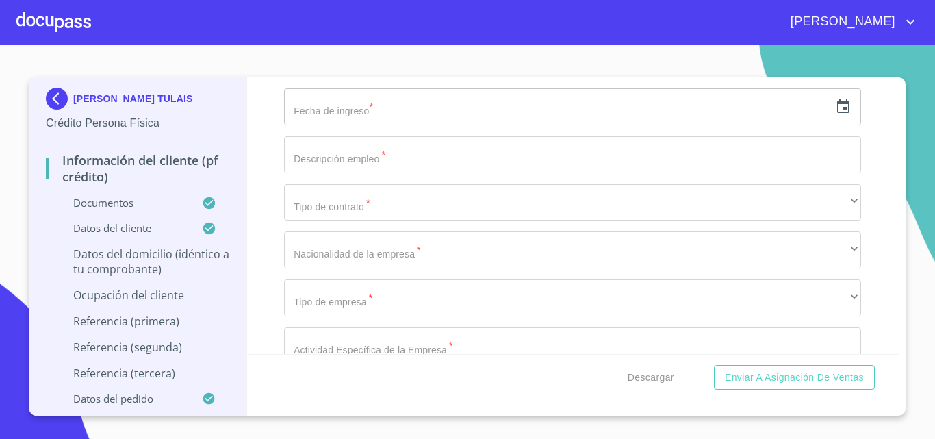
type input "45066"
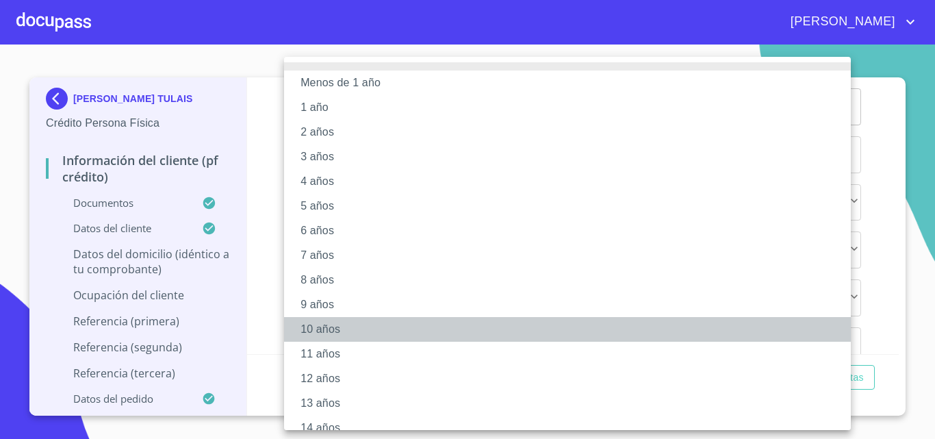
click at [342, 328] on li "10 años" at bounding box center [572, 329] width 577 height 25
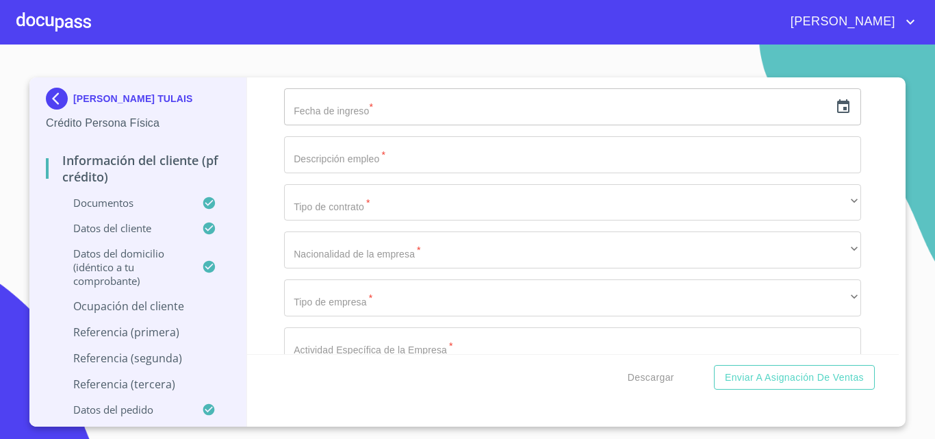
click at [270, 282] on div "Información del cliente (PF crédito) Documentos Documento de identificación.   …" at bounding box center [573, 215] width 652 height 276
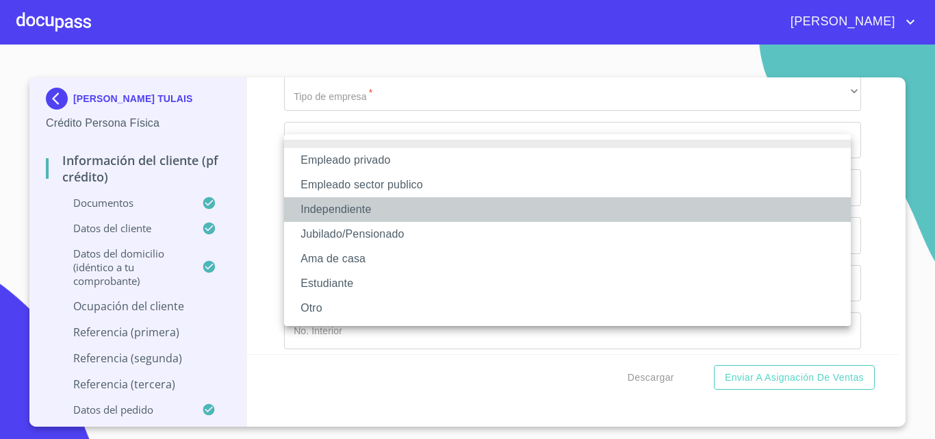
click at [406, 207] on li "Independiente" at bounding box center [567, 209] width 567 height 25
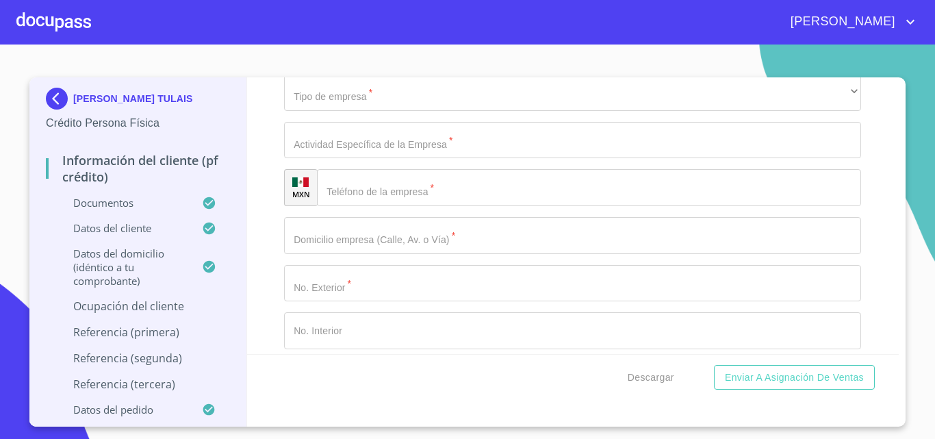
type input "[PERSON_NAME] TULAIS"
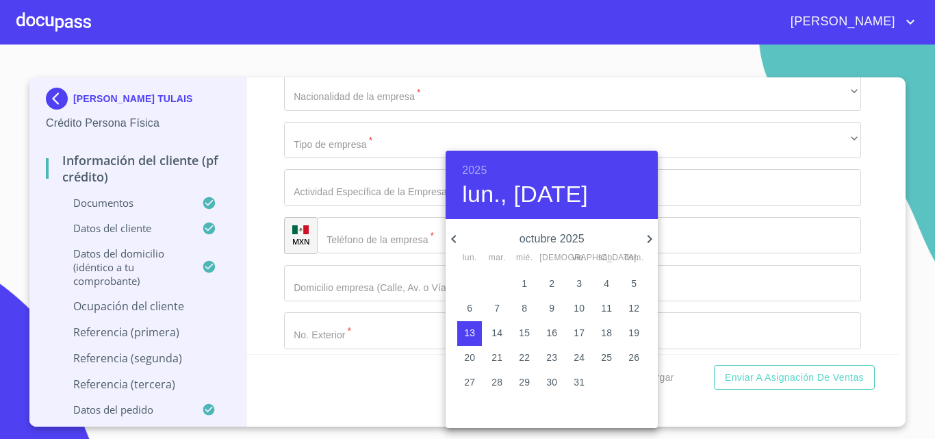
click at [252, 205] on div at bounding box center [467, 219] width 935 height 439
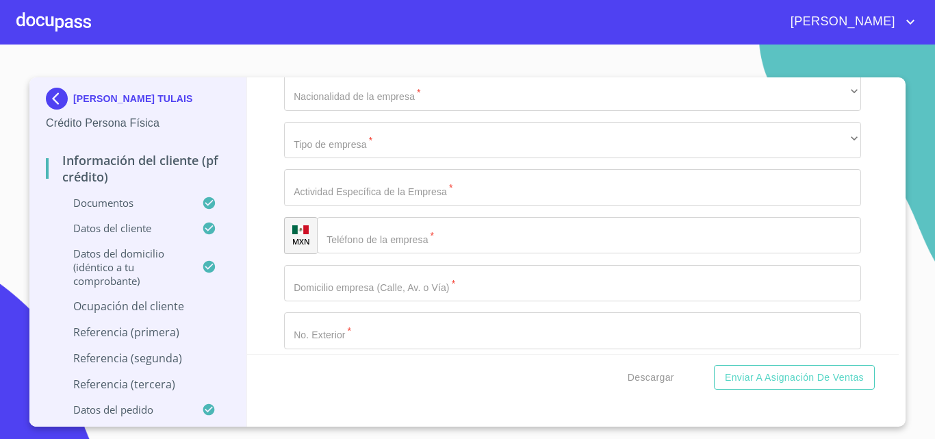
click at [266, 206] on div "Información del cliente (PF crédito) Documentos Documento de identificación.   …" at bounding box center [573, 215] width 652 height 276
click at [277, 287] on div "Información del cliente (PF crédito) Documentos Documento de identificación.   …" at bounding box center [573, 215] width 652 height 276
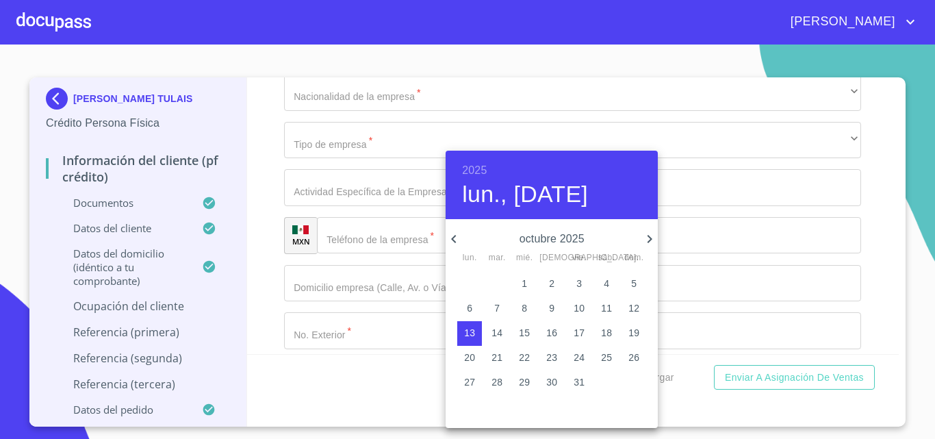
click at [554, 235] on p "octubre 2025" at bounding box center [551, 239] width 179 height 16
click at [473, 165] on h6 "2025" at bounding box center [474, 170] width 25 height 19
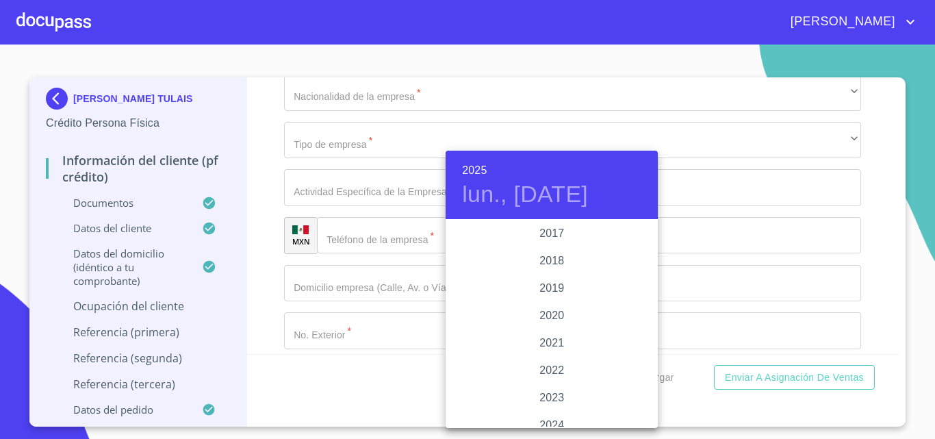
scroll to position [2518, 0]
click at [552, 317] on div "2020" at bounding box center [551, 316] width 212 height 27
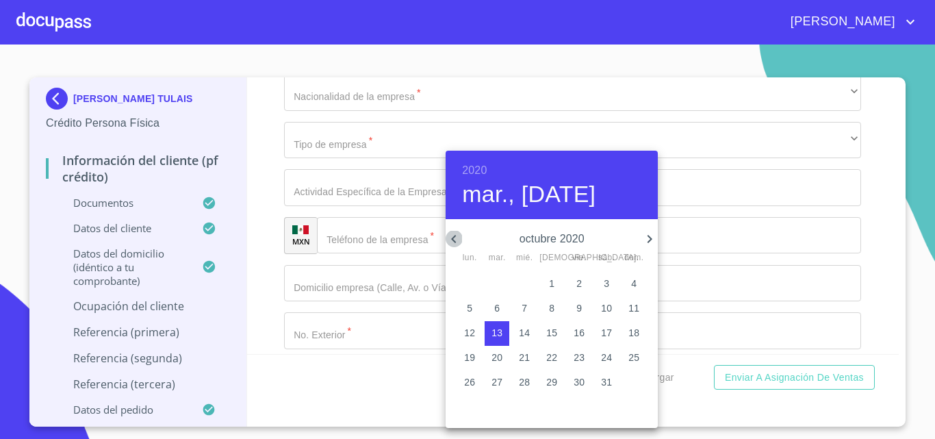
click at [456, 238] on icon "button" at bounding box center [453, 239] width 16 height 16
click at [530, 282] on span "1" at bounding box center [524, 283] width 25 height 14
type input "1 de [DATE]. de 2020"
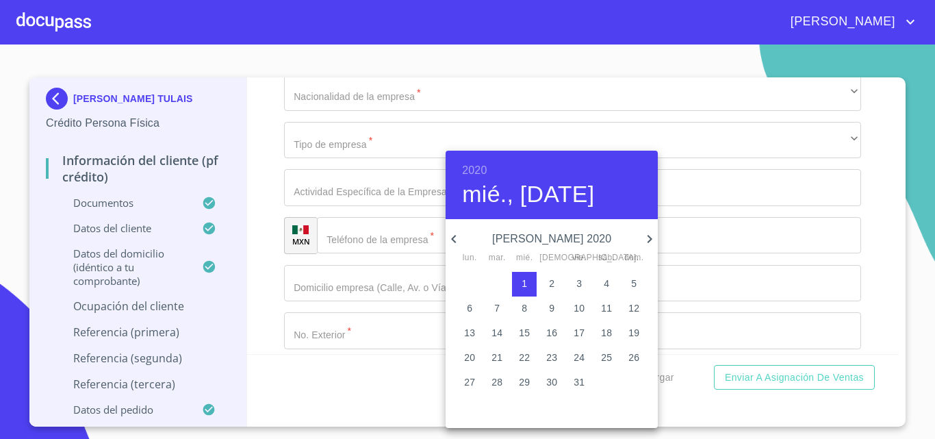
click at [262, 246] on div at bounding box center [467, 219] width 935 height 439
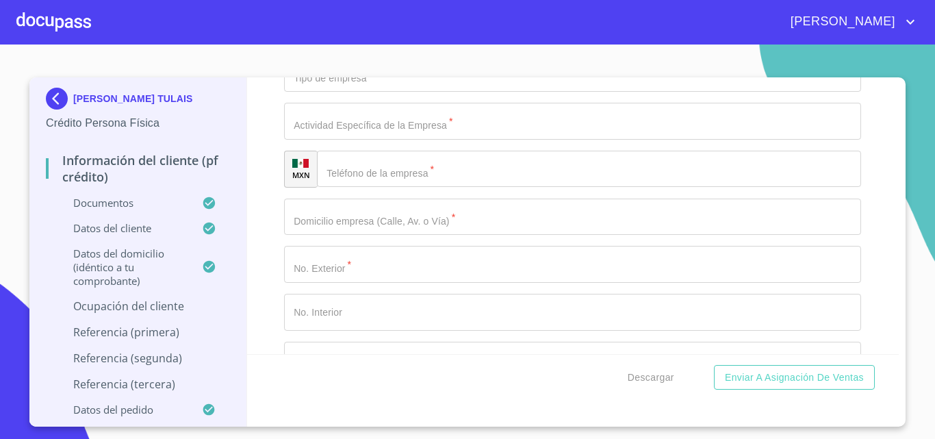
scroll to position [5748, 0]
type input "COSMETOLOGIA"
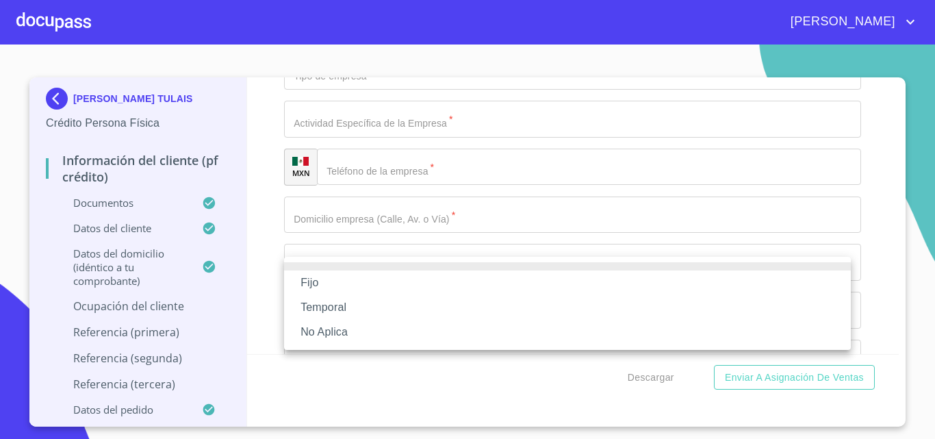
click at [352, 331] on li "No Aplica" at bounding box center [567, 332] width 567 height 25
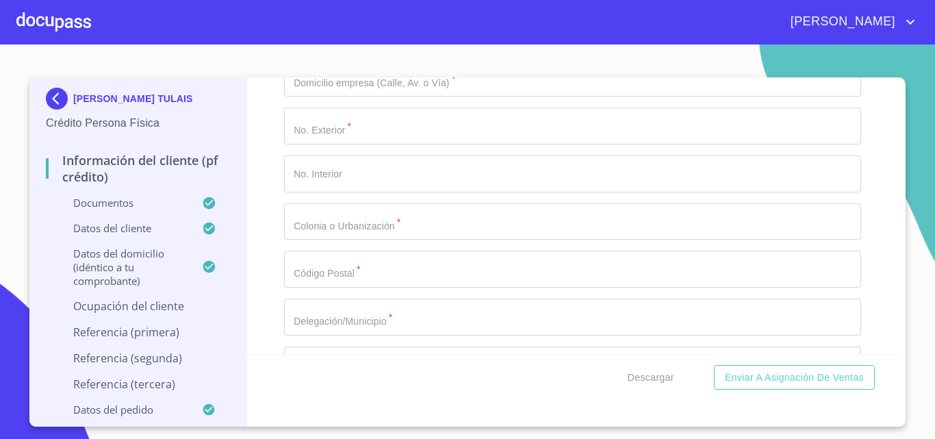
scroll to position [5885, 0]
type input "16000"
click at [275, 112] on div "Información del cliente (PF crédito) Documentos Documento de identificación.   …" at bounding box center [573, 215] width 652 height 276
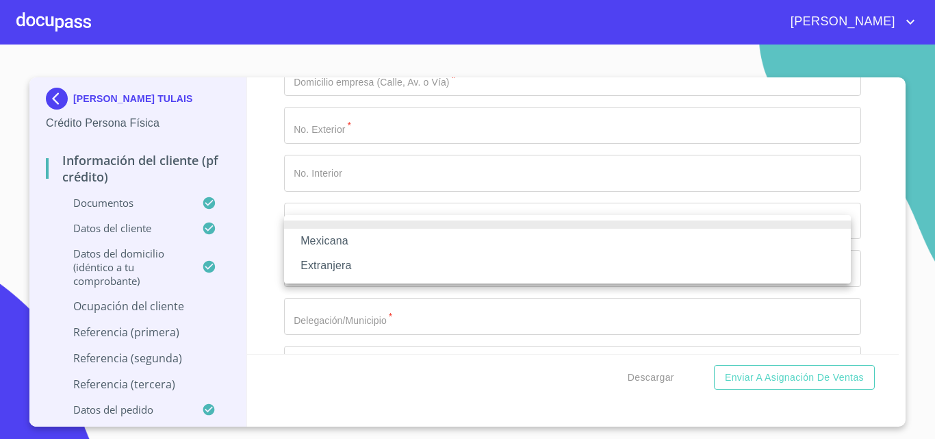
click at [356, 238] on li "Mexicana" at bounding box center [567, 241] width 567 height 25
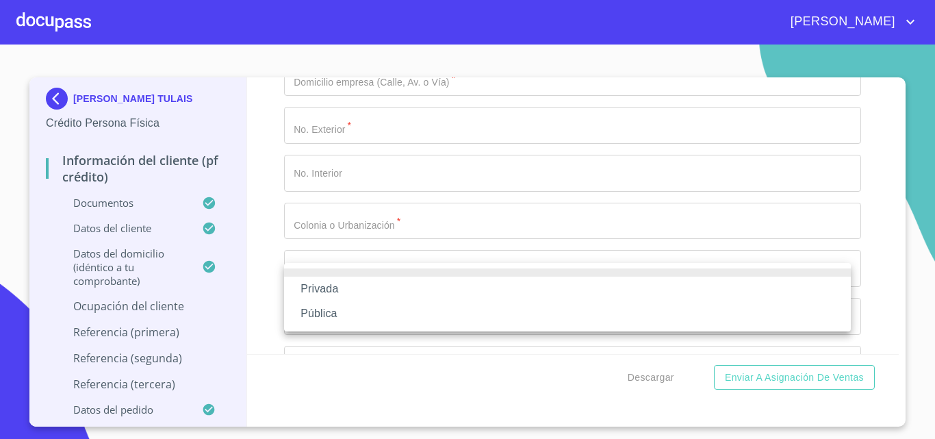
click at [352, 286] on li "Privada" at bounding box center [567, 288] width 567 height 25
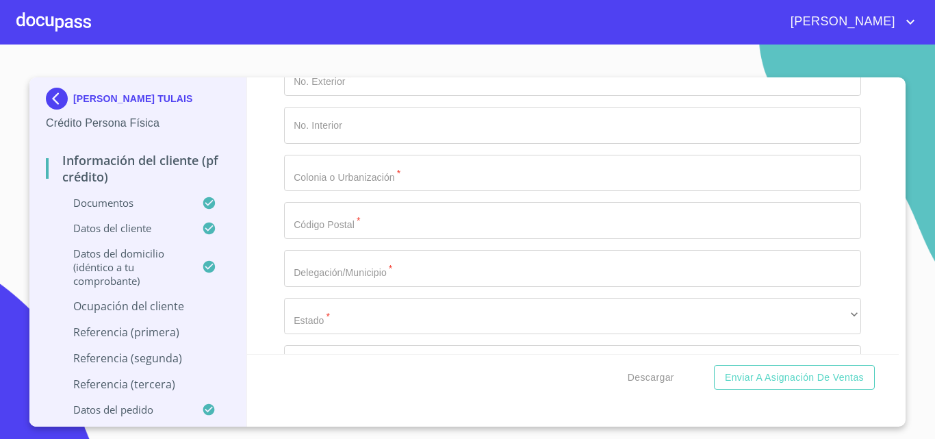
scroll to position [5953, 0]
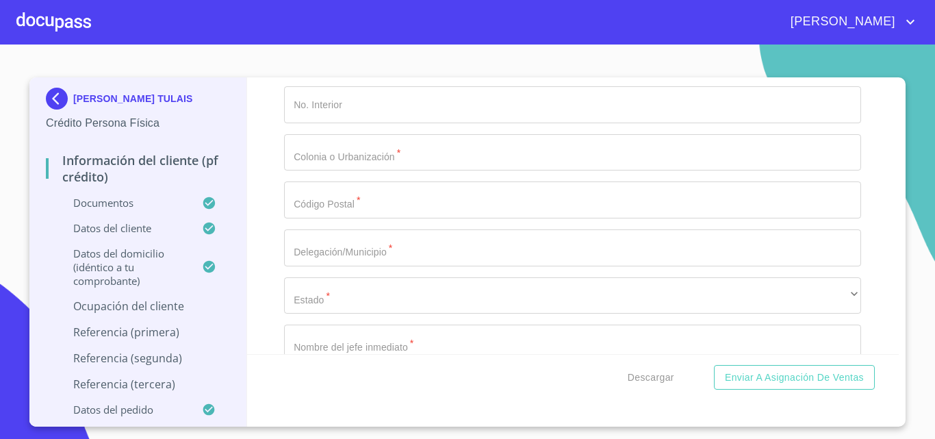
drag, startPoint x: 335, startPoint y: 118, endPoint x: 253, endPoint y: 122, distance: 81.5
click at [253, 122] on div "Información del cliente (PF crédito) Documentos Documento de identificación.   …" at bounding box center [573, 215] width 652 height 276
type input "18000"
click at [258, 157] on div "Información del cliente (PF crédito) Documentos Documento de identificación.   …" at bounding box center [573, 215] width 652 height 276
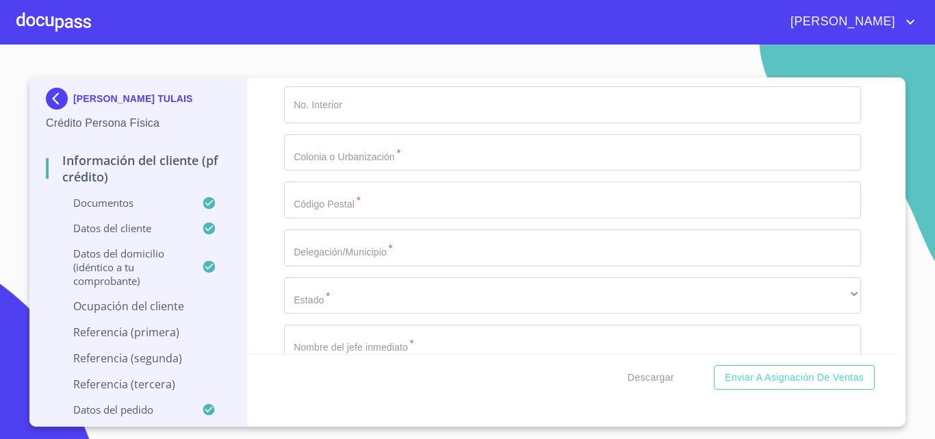
scroll to position [6022, 0]
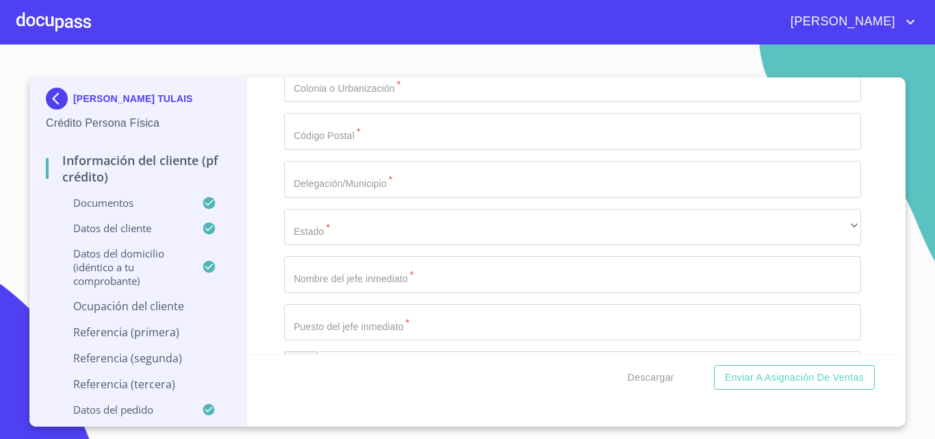
type input "APLICACION Y VENTA DE PRODUCTOS COSMETICOS"
type input "[PHONE_NUMBER]"
type input "MERCURIO"
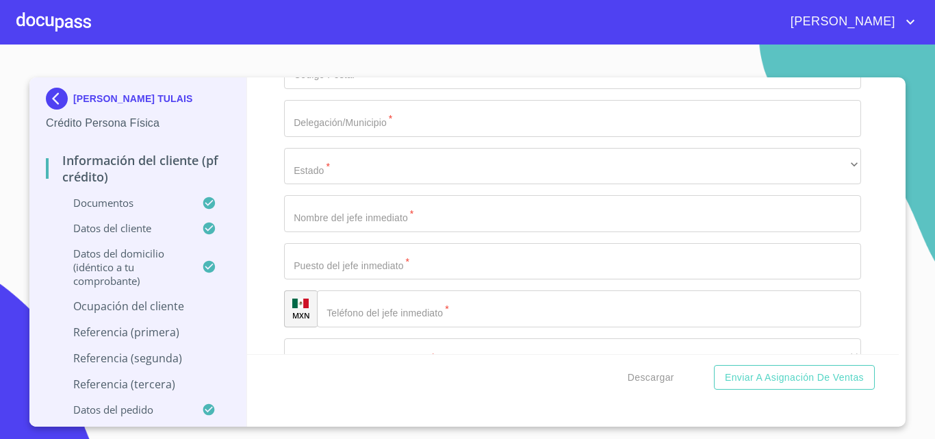
scroll to position [6159, 0]
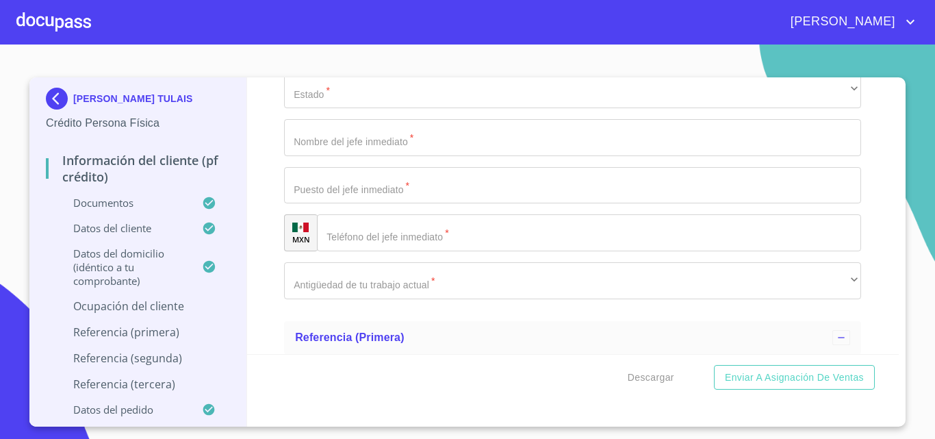
type input "9"
type input "ARENALES TAPATIOS"
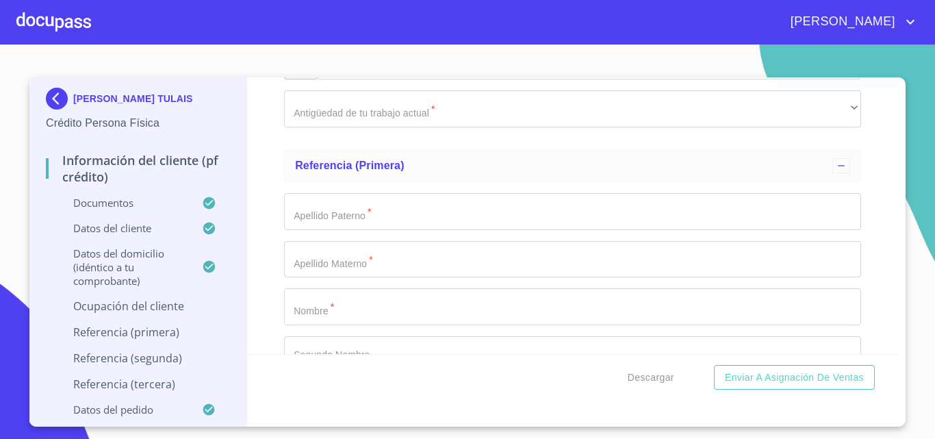
scroll to position [6364, 0]
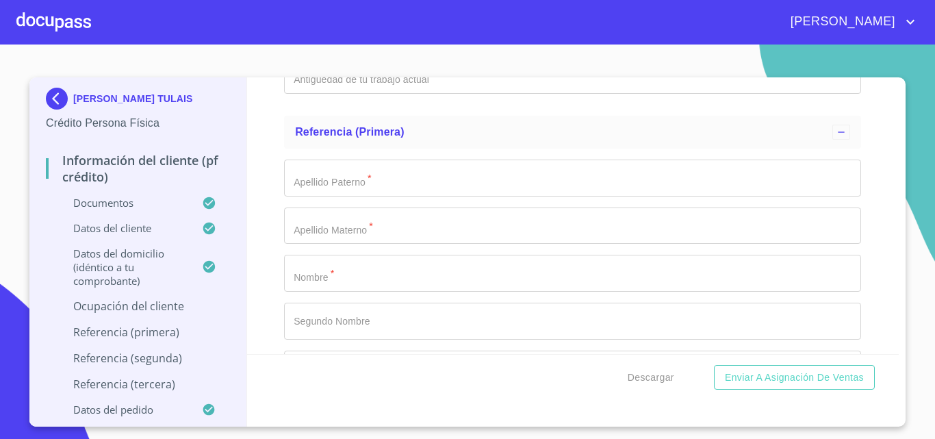
type input "45066"
type input "ZAPOPAN"
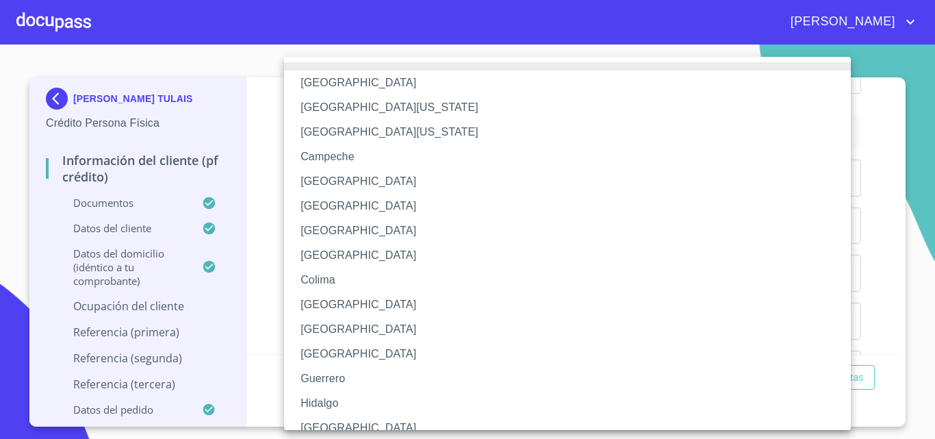
click at [353, 422] on li "[GEOGRAPHIC_DATA]" at bounding box center [572, 427] width 577 height 25
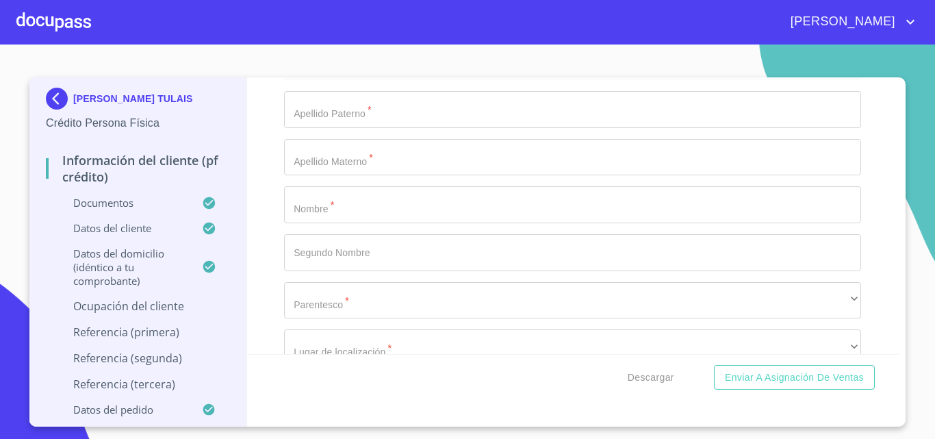
type input "[PERSON_NAME] TULAIS"
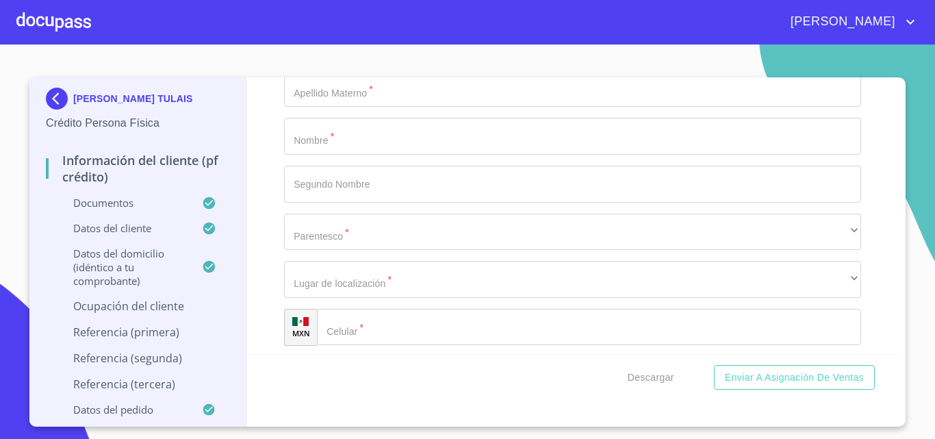
type input "DUEÑA"
type input "[PHONE_NUMBER]"
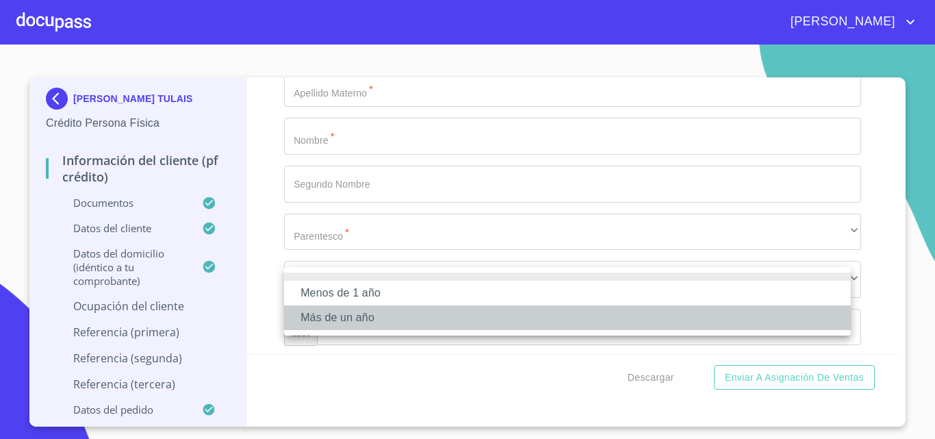
click at [366, 313] on li "Más de un año" at bounding box center [567, 317] width 567 height 25
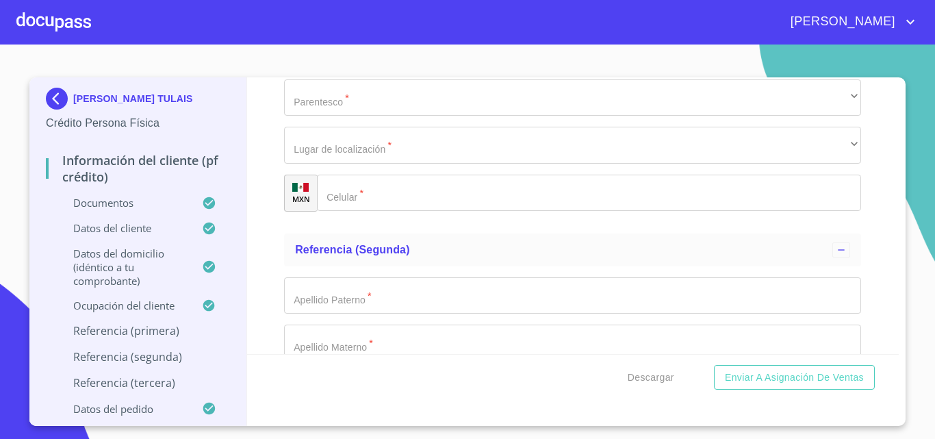
scroll to position [6638, 0]
type input "LAGUNAS"
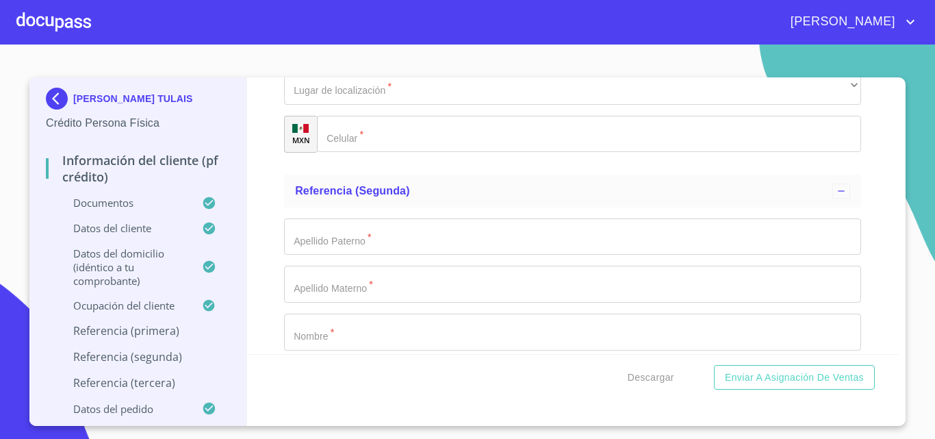
scroll to position [6774, 0]
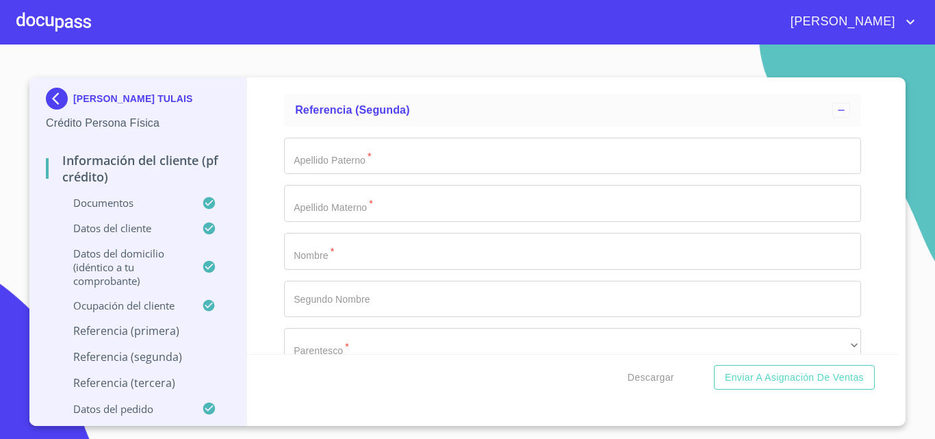
type input "[PERSON_NAME]"
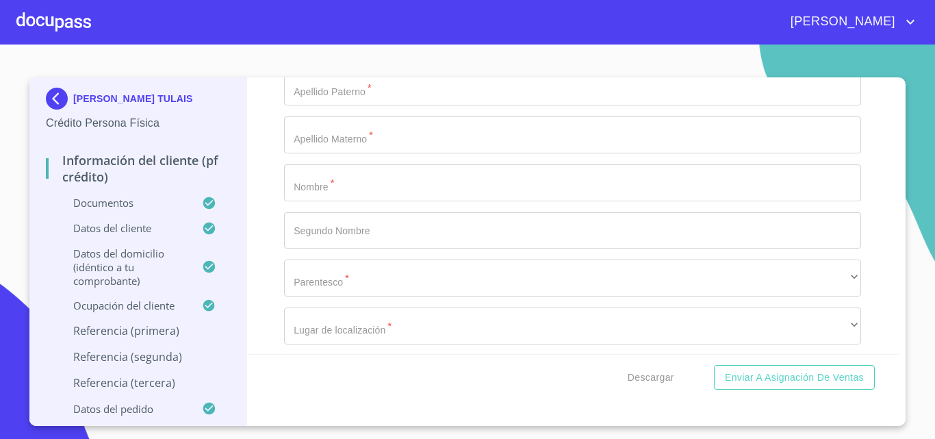
type input "[PERSON_NAME]"
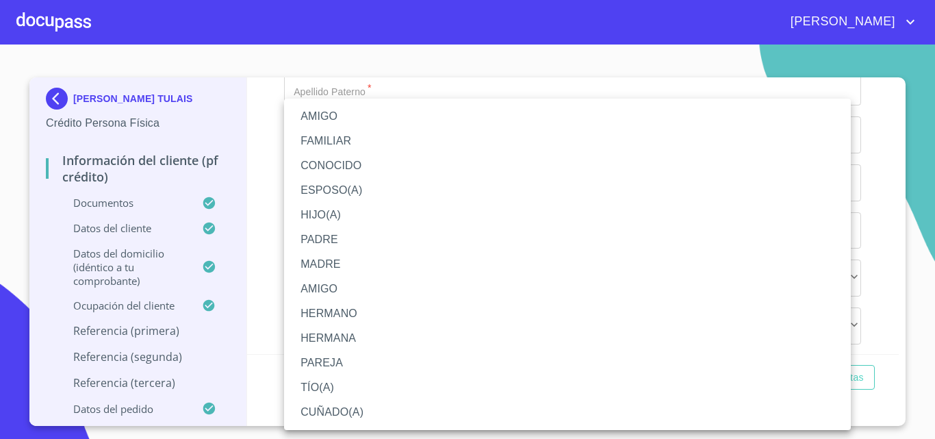
click at [344, 236] on li "PADRE" at bounding box center [567, 239] width 567 height 25
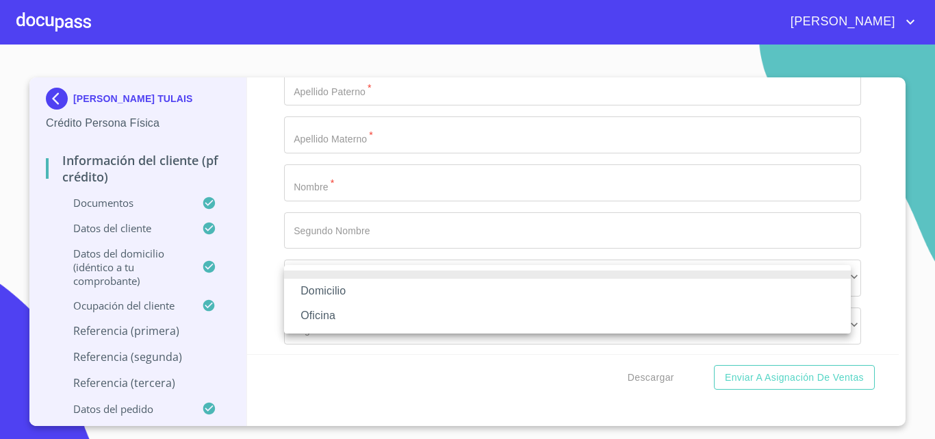
click at [354, 311] on li "Oficina" at bounding box center [567, 315] width 567 height 25
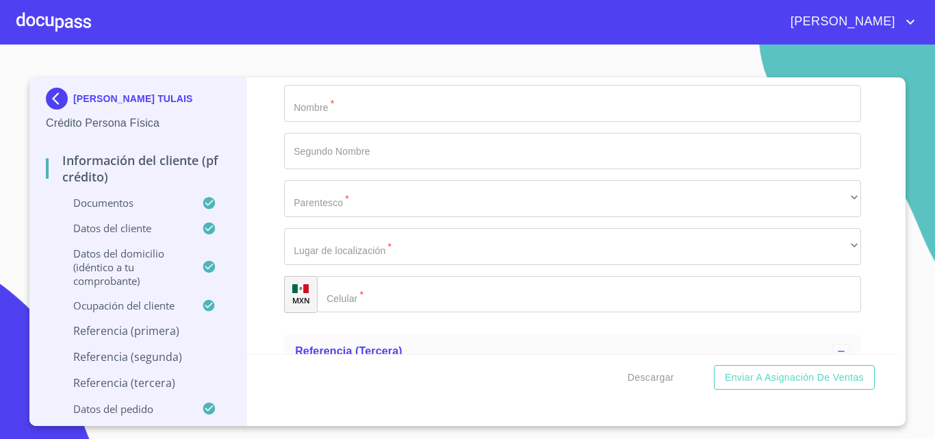
scroll to position [7048, 0]
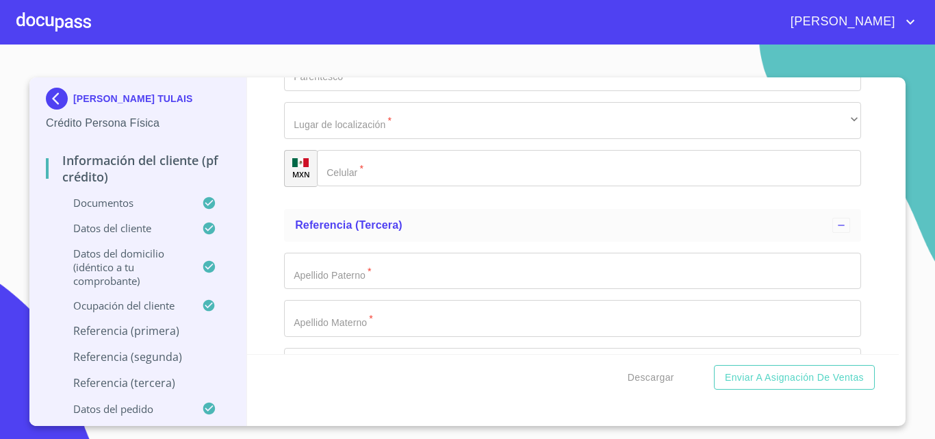
type input "[PHONE_NUMBER]"
type input "RAMIREZ"
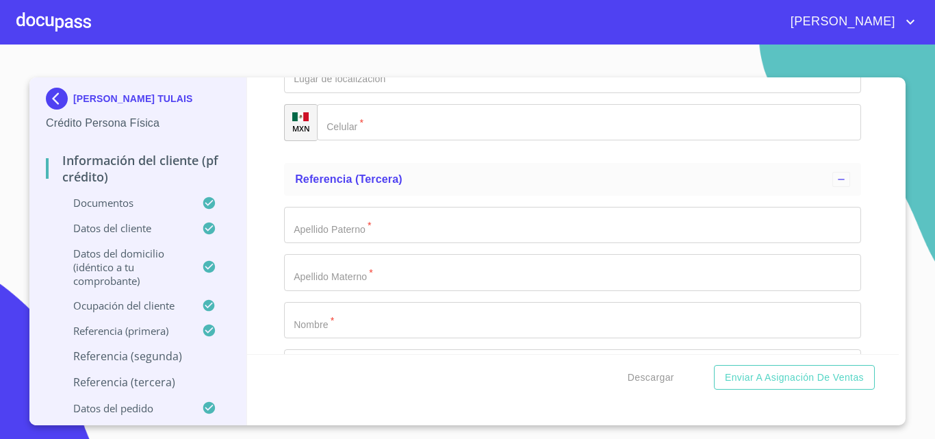
scroll to position [7116, 0]
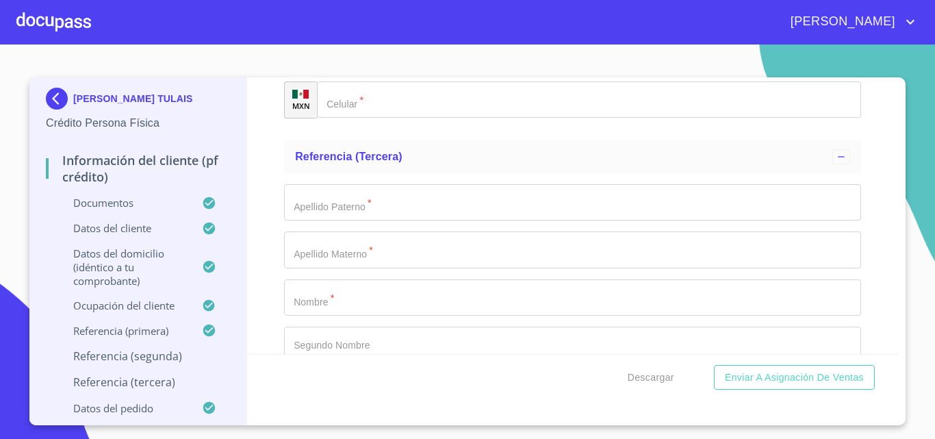
type input "[PERSON_NAME]"
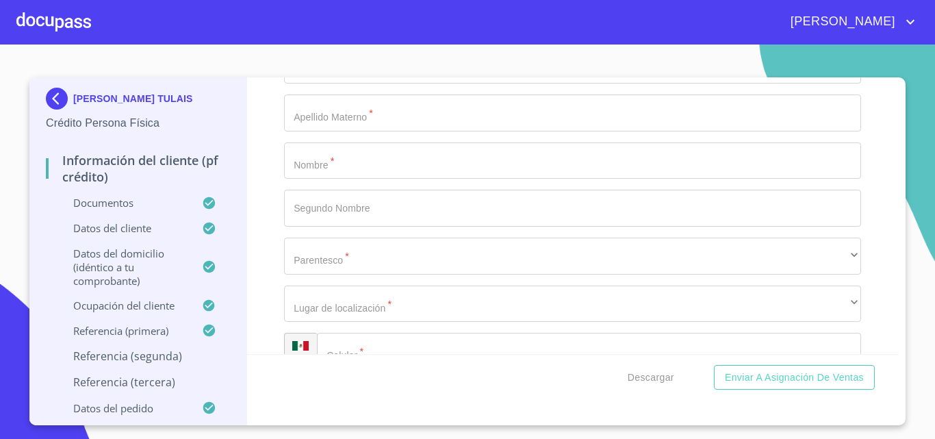
type input "[PERSON_NAME]"
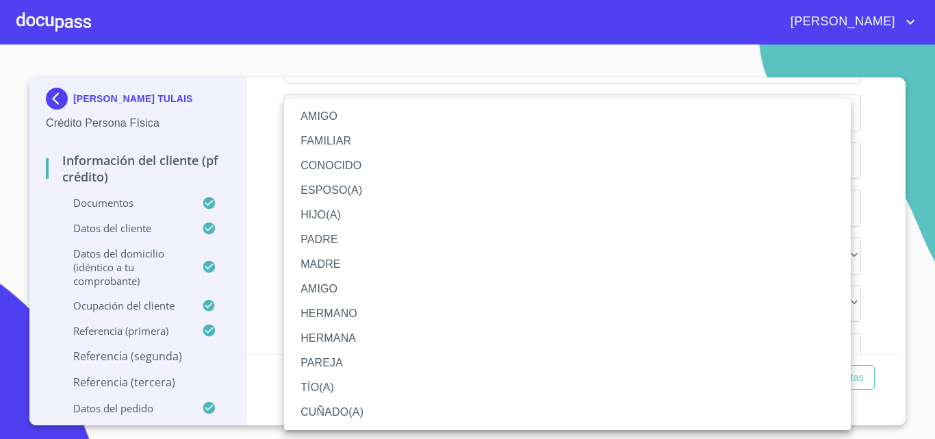
click at [357, 119] on li "AMIGO" at bounding box center [567, 116] width 567 height 25
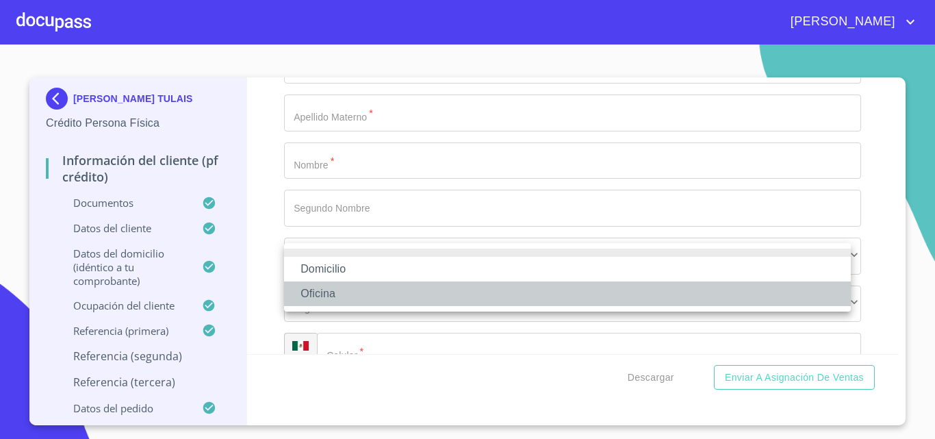
click at [359, 295] on li "Oficina" at bounding box center [567, 293] width 567 height 25
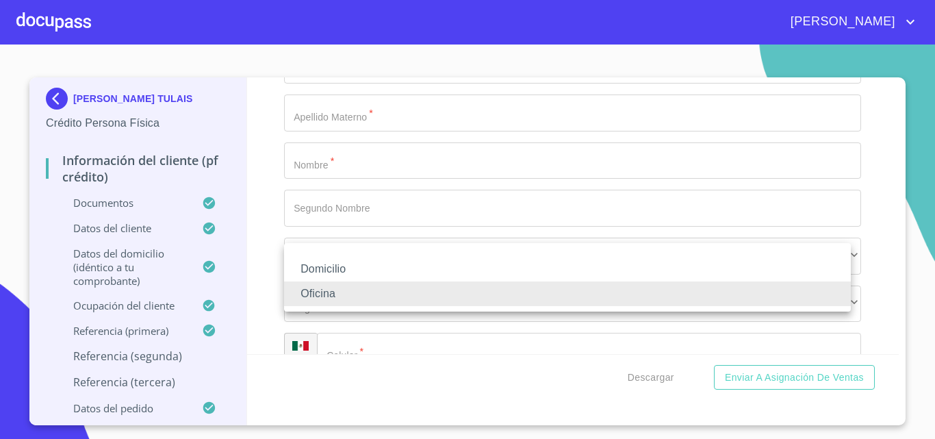
click at [371, 262] on li "Domicilio" at bounding box center [567, 269] width 567 height 25
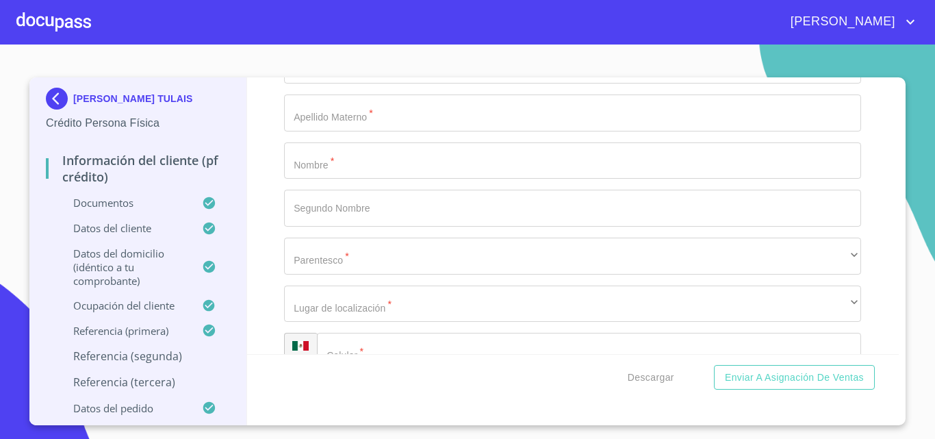
type input "[PHONE_NUMBER]"
click at [374, 382] on div "Descargar Enviar a Asignación de Ventas" at bounding box center [573, 377] width 652 height 47
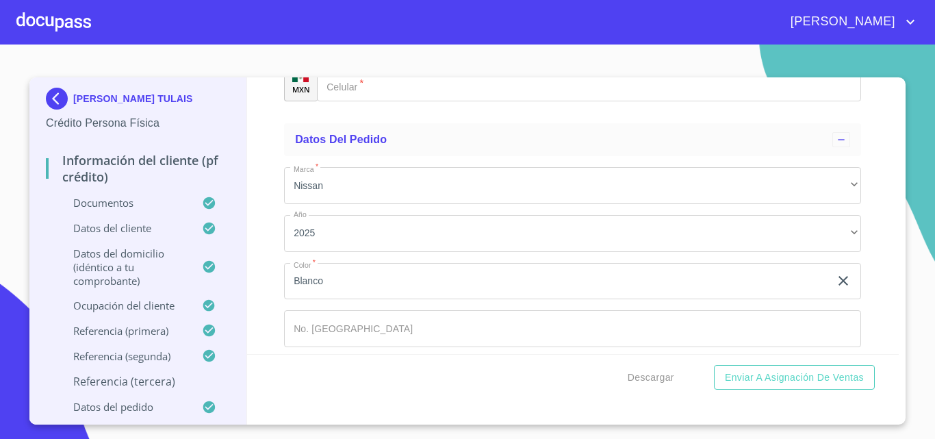
scroll to position [7527, 0]
type input "TULAIS"
type input "[PERSON_NAME]"
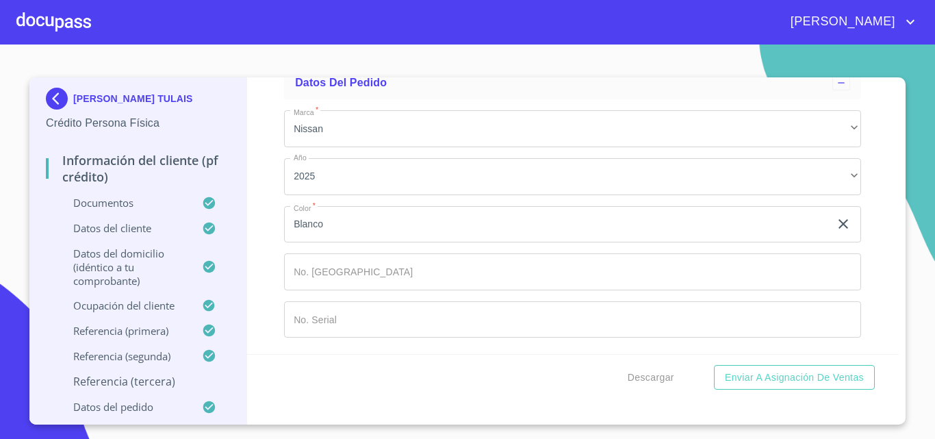
scroll to position [7664, 0]
type input "ROSA"
type input "[PERSON_NAME]"
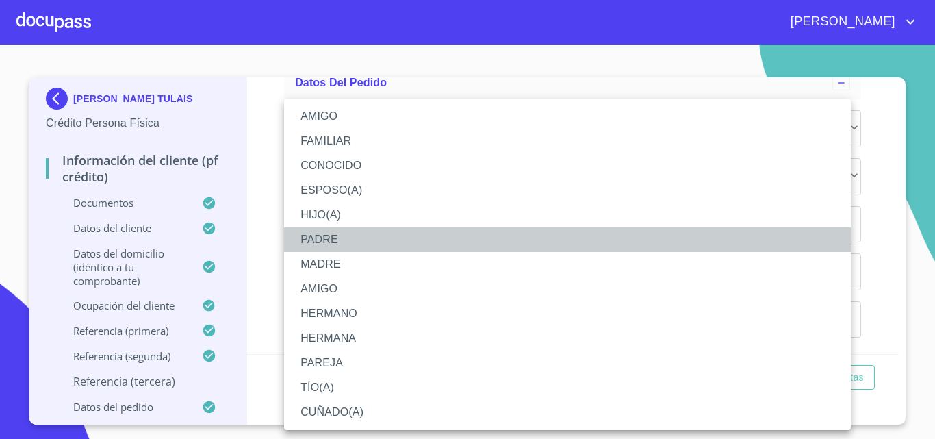
click at [354, 251] on li "PADRE" at bounding box center [567, 239] width 567 height 25
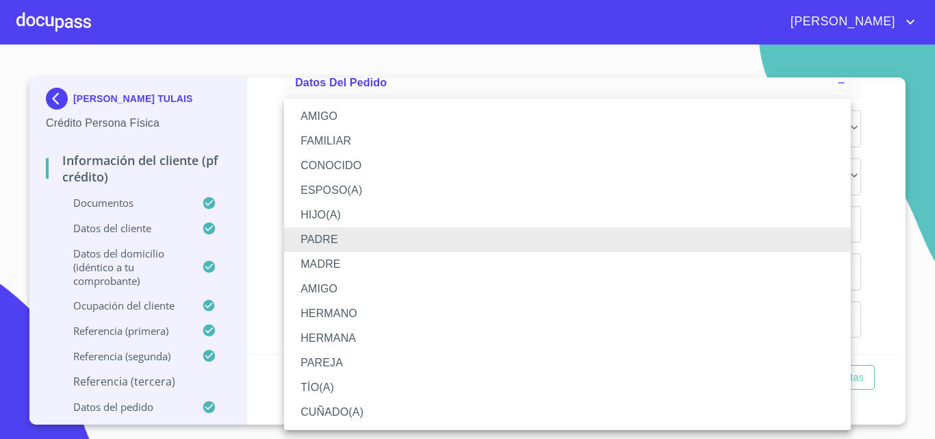
click at [351, 258] on li "MADRE" at bounding box center [567, 264] width 567 height 25
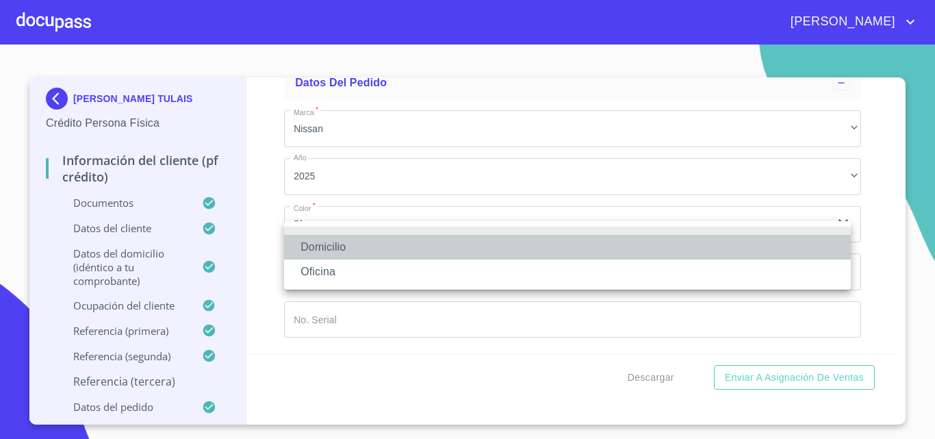
click at [348, 255] on li "Domicilio" at bounding box center [567, 247] width 567 height 25
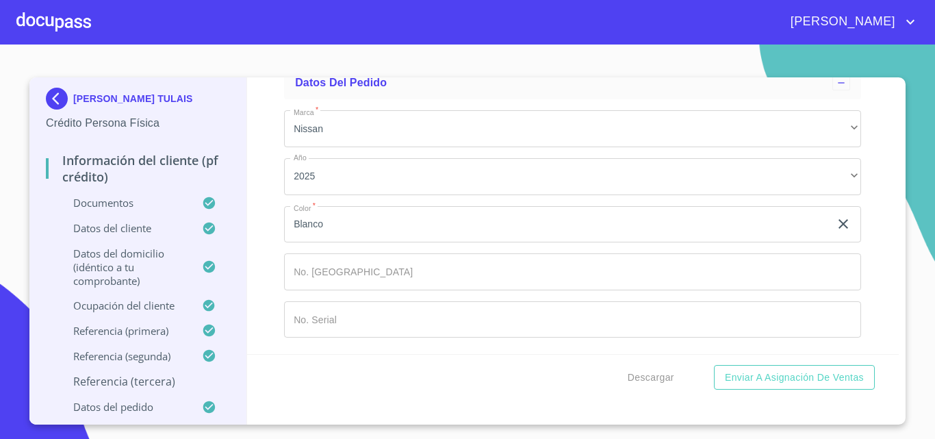
click at [366, 44] on input "Documento de identificación.   *" at bounding box center [607, 26] width 510 height 37
type input "[PHONE_NUMBER]"
click at [646, 369] on span "Descargar" at bounding box center [650, 377] width 47 height 17
click at [643, 377] on span "Descargar" at bounding box center [650, 377] width 47 height 17
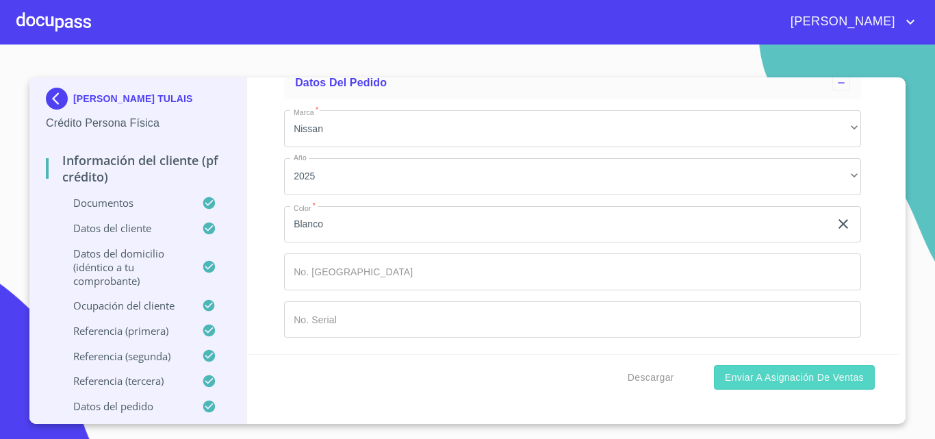
click at [774, 378] on span "Enviar a Asignación de Ventas" at bounding box center [794, 377] width 139 height 17
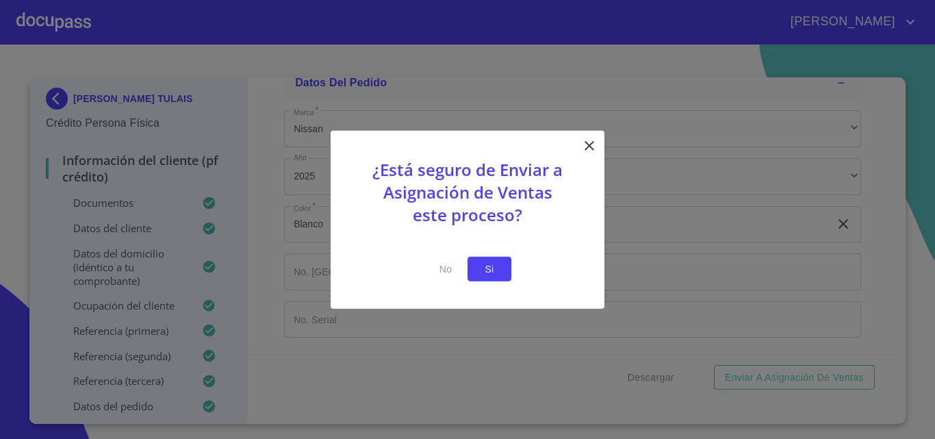
click at [484, 274] on span "Si" at bounding box center [489, 268] width 22 height 17
